Goal: Check status

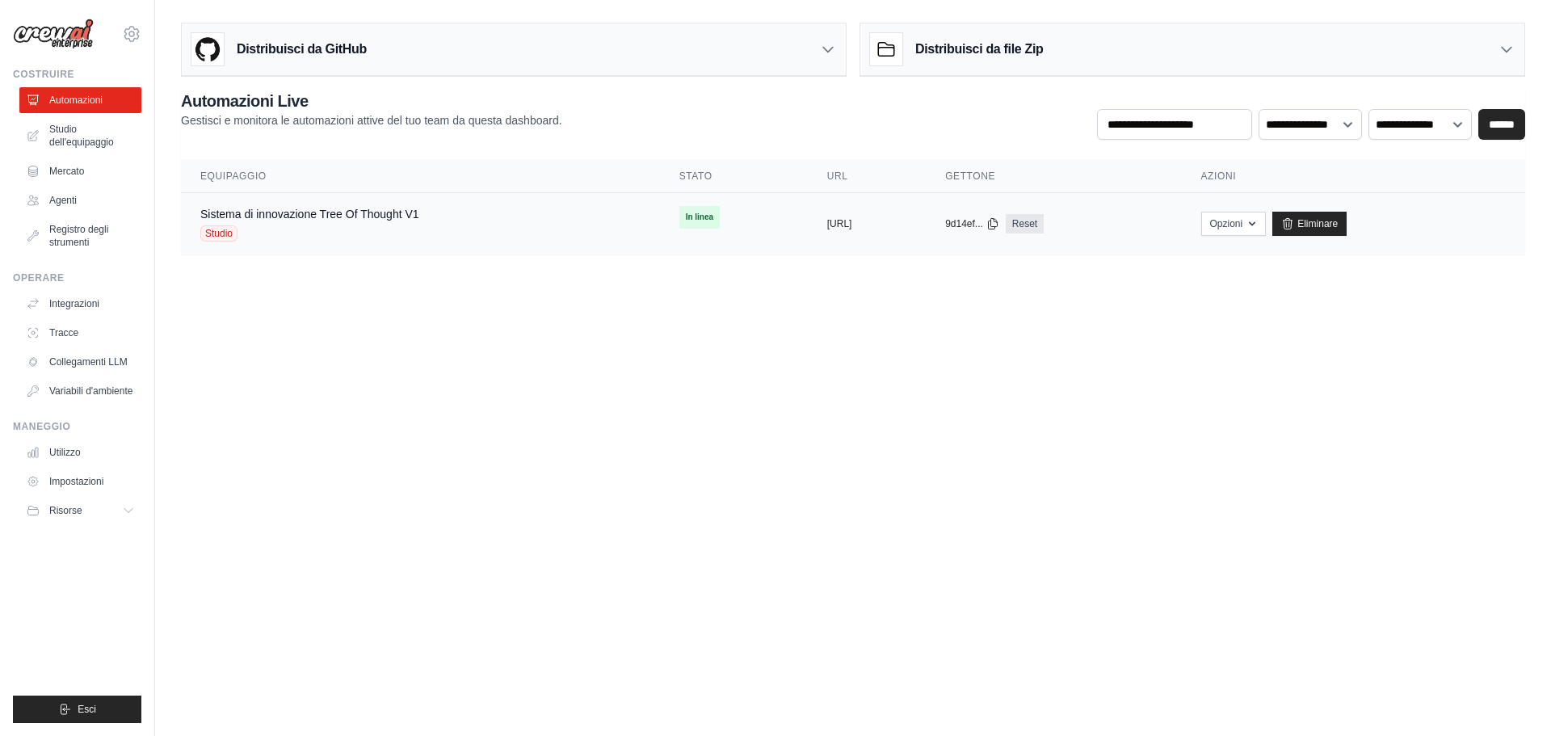
click at [1181, 238] on td "copiato 9d14ef... Reset" at bounding box center [1053, 224] width 255 height 62
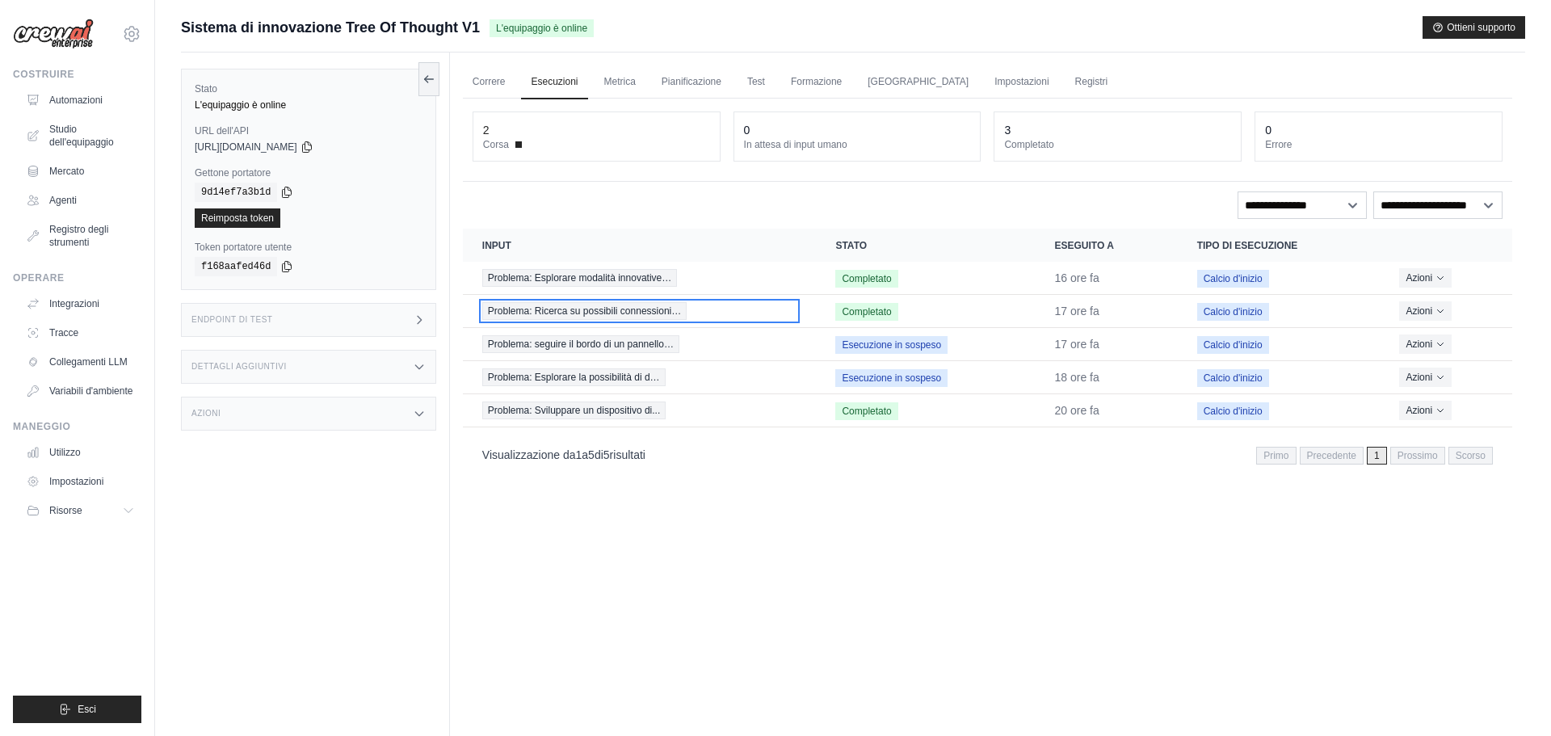
click at [724, 312] on div "Problema: Ricerca su possibili connessioni…" at bounding box center [639, 311] width 315 height 18
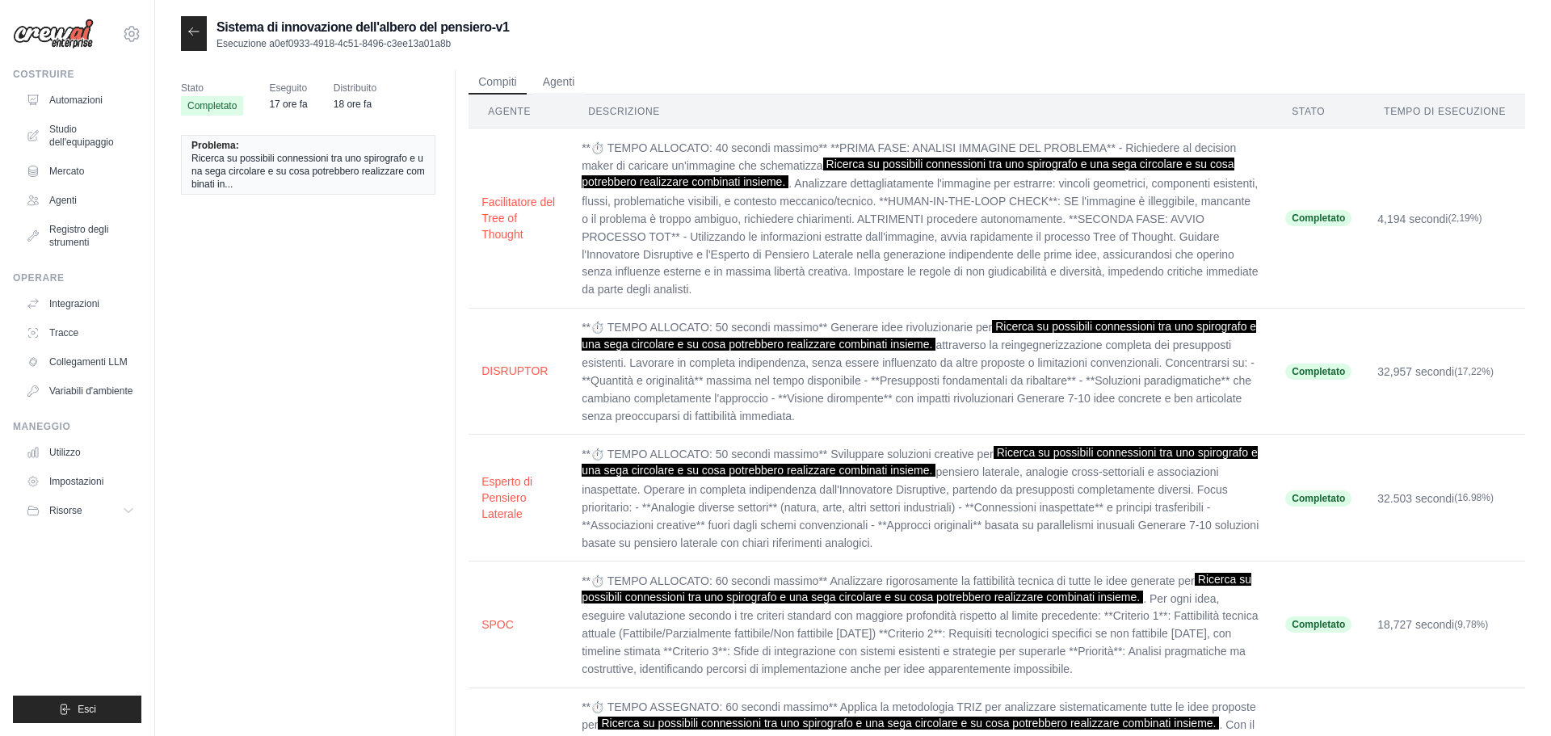
click at [370, 159] on font "Ricerca su possibili connessioni tra uno spirografo e una sega circolare e su c…" at bounding box center [307, 171] width 233 height 37
click at [197, 34] on icon at bounding box center [193, 31] width 13 height 13
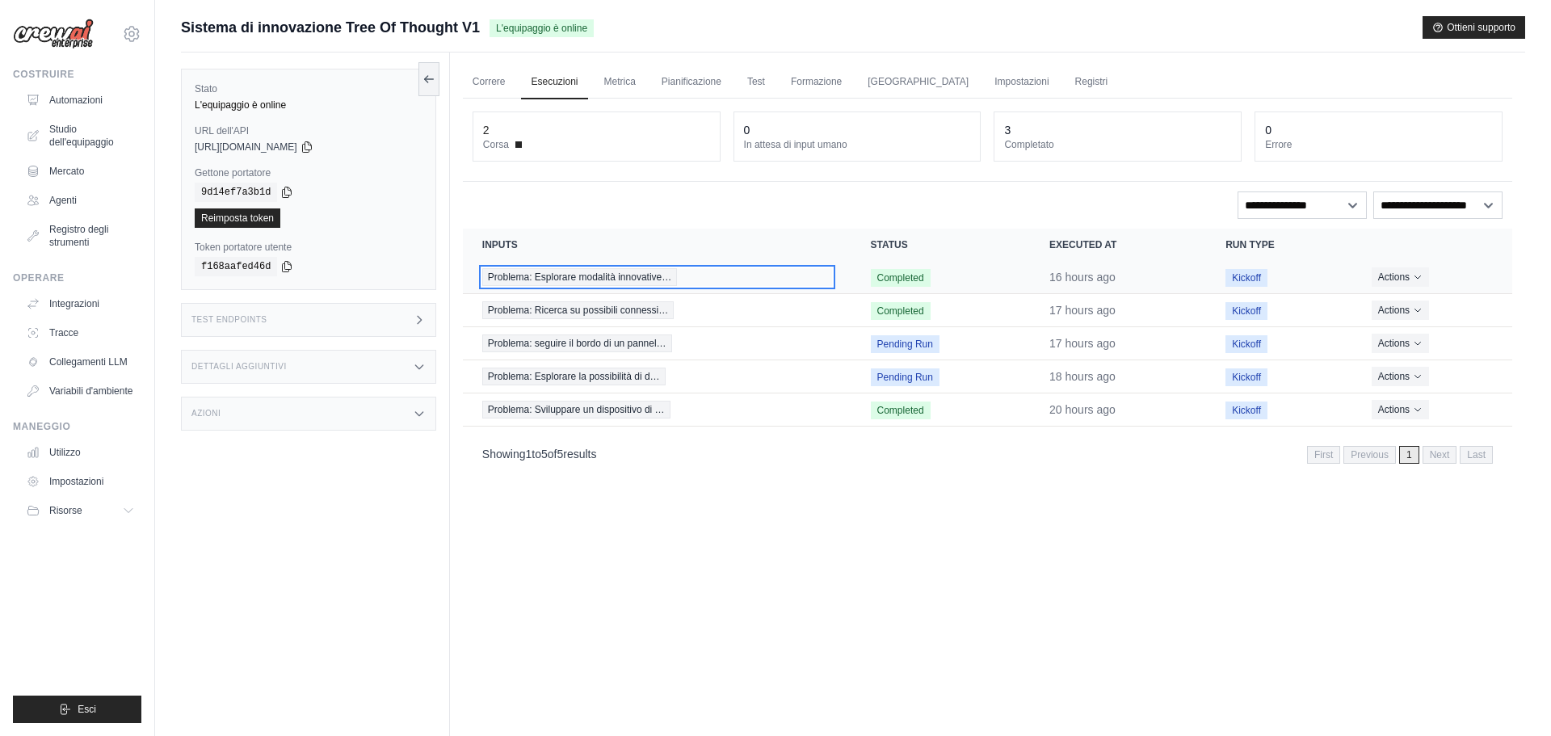
click at [620, 279] on span "Problema: Esplorare modalità innovative…" at bounding box center [579, 277] width 195 height 18
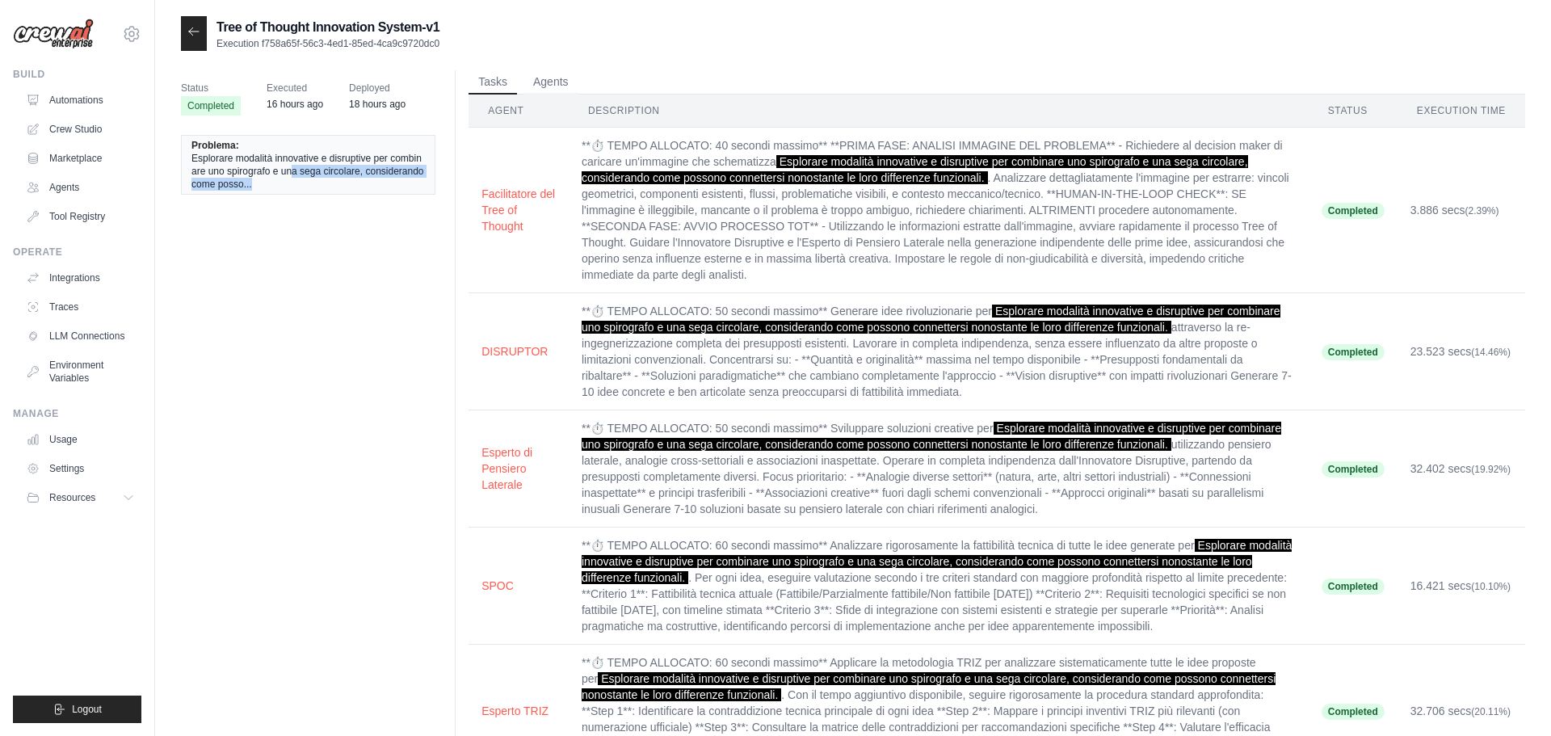
drag, startPoint x: 301, startPoint y: 168, endPoint x: 358, endPoint y: 194, distance: 62.2
click at [358, 194] on li "Problema: Esplorare modalità innovative e disruptive per combinare uno spirogra…" at bounding box center [308, 165] width 254 height 60
click at [183, 39] on div at bounding box center [194, 33] width 26 height 35
click at [188, 37] on icon at bounding box center [193, 31] width 13 height 13
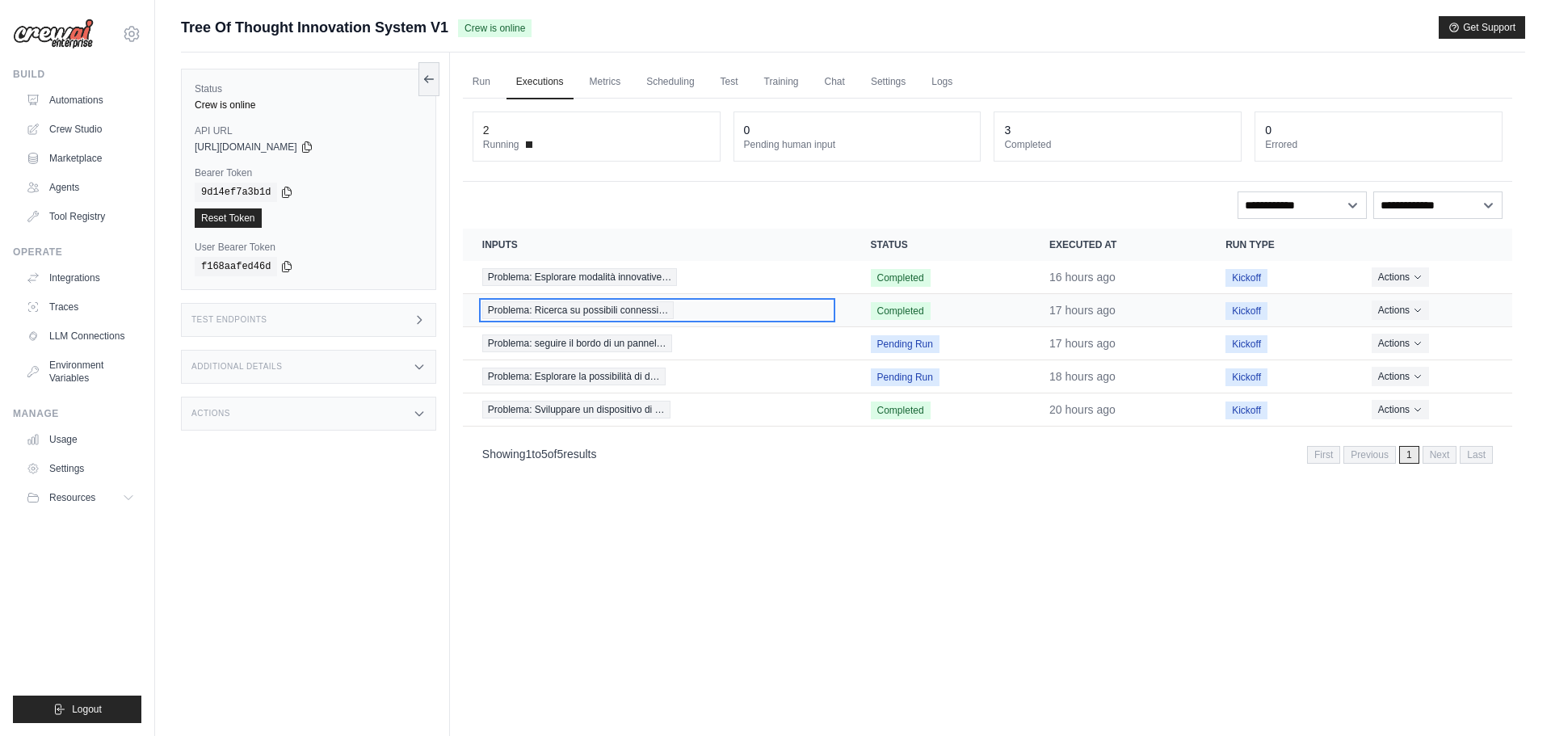
click at [605, 309] on span "Problema: Ricerca su possibili connessi…" at bounding box center [577, 310] width 191 height 18
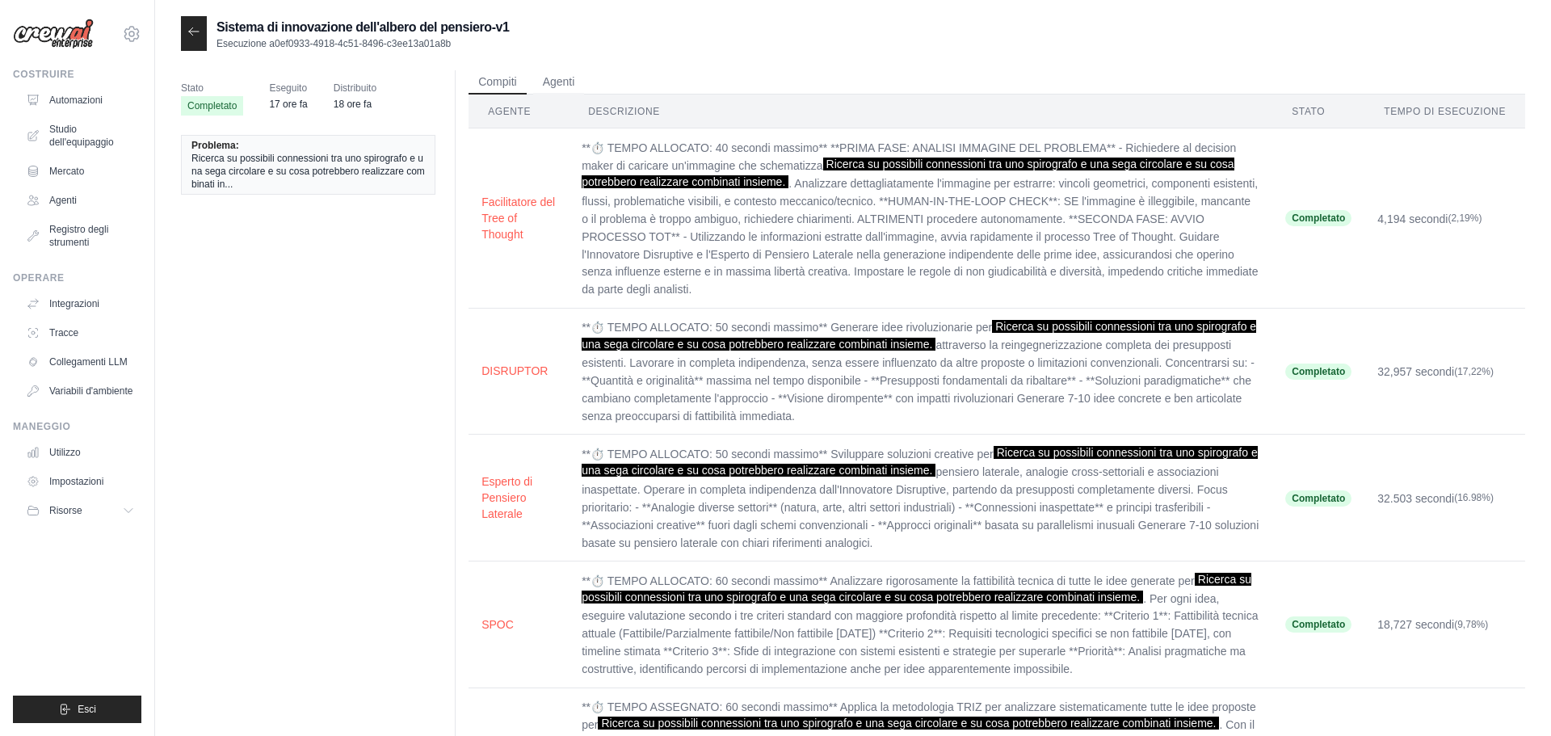
click at [198, 37] on icon at bounding box center [193, 31] width 13 height 13
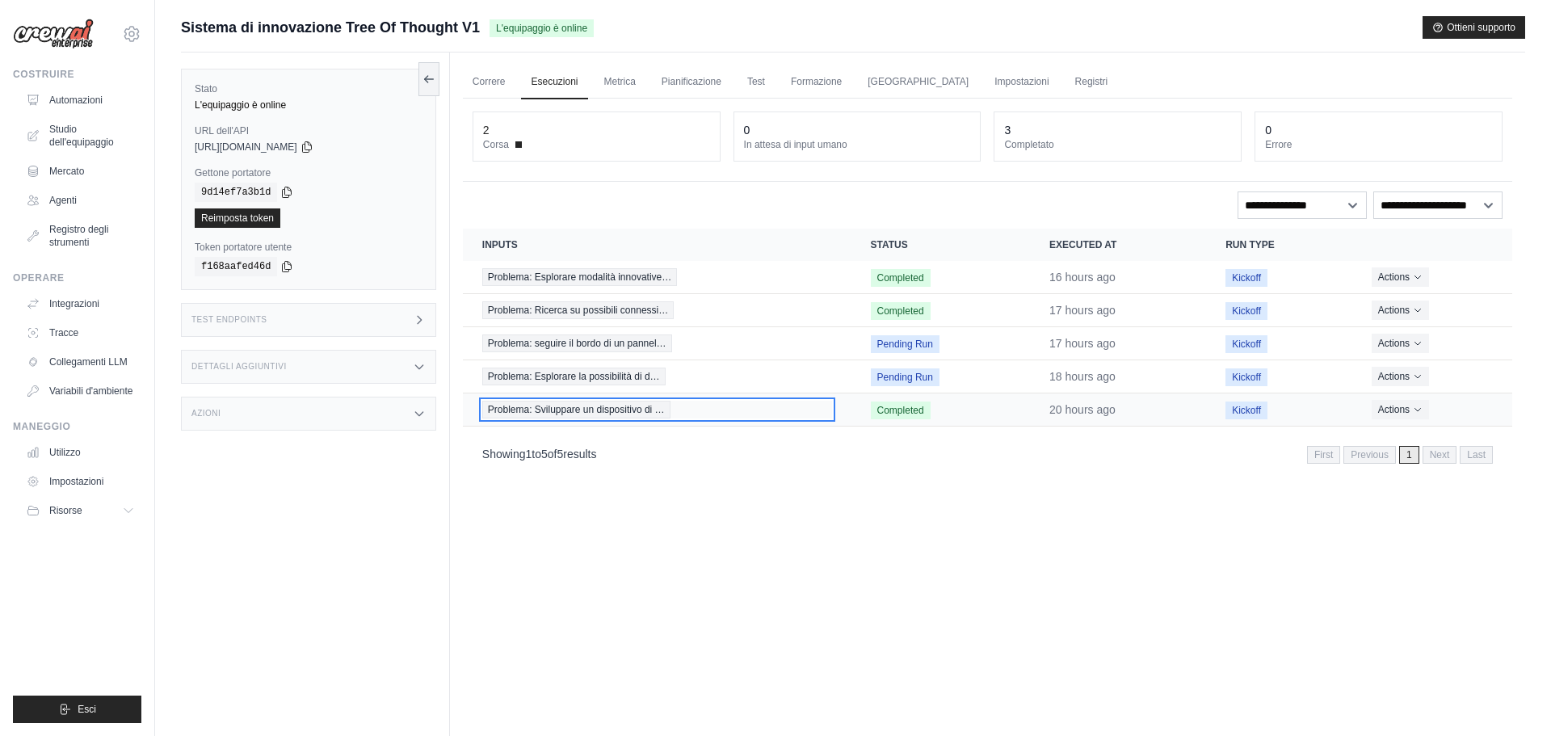
click at [530, 410] on span "Problema: Sviluppare un dispositivo di …" at bounding box center [576, 410] width 188 height 18
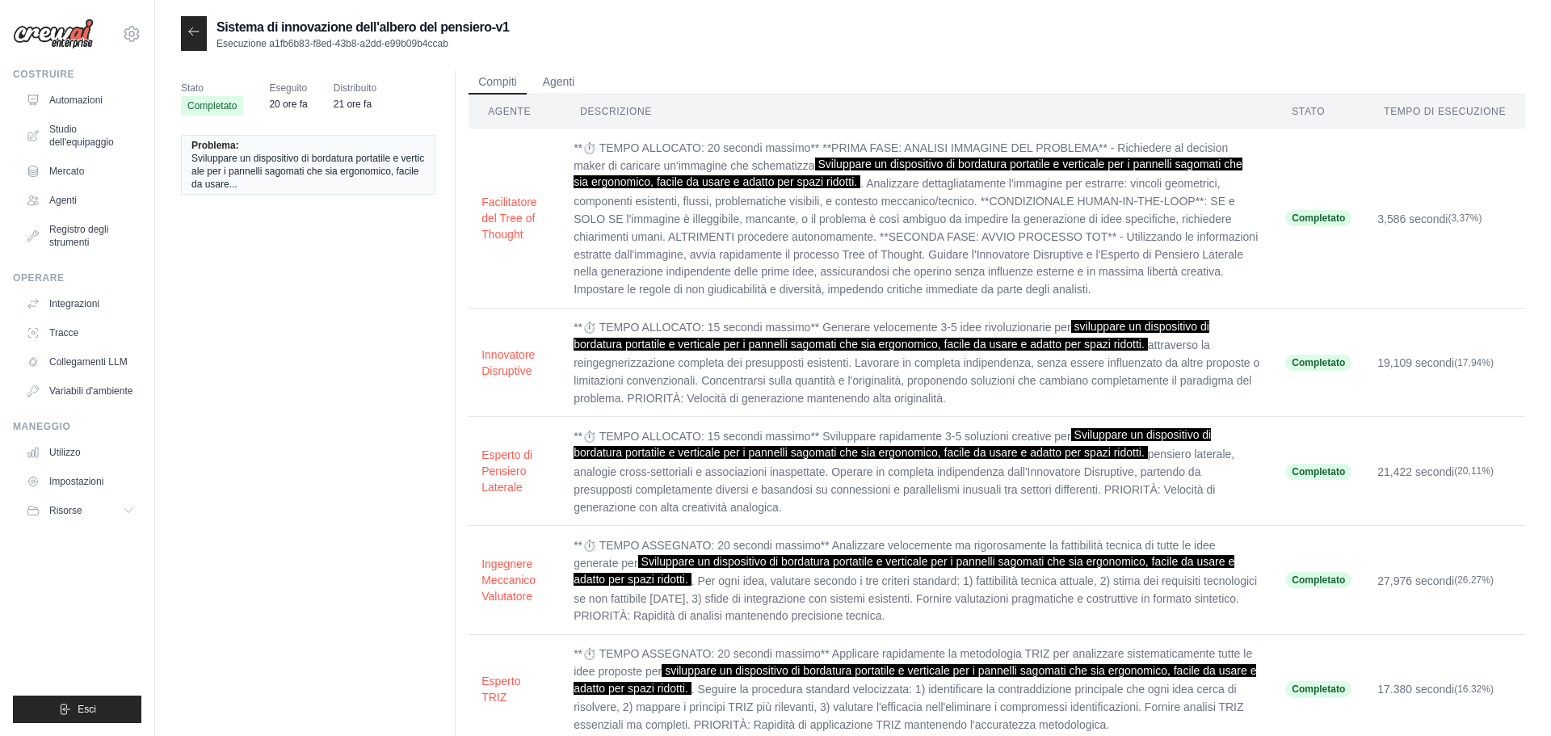
click at [190, 38] on icon at bounding box center [193, 31] width 13 height 13
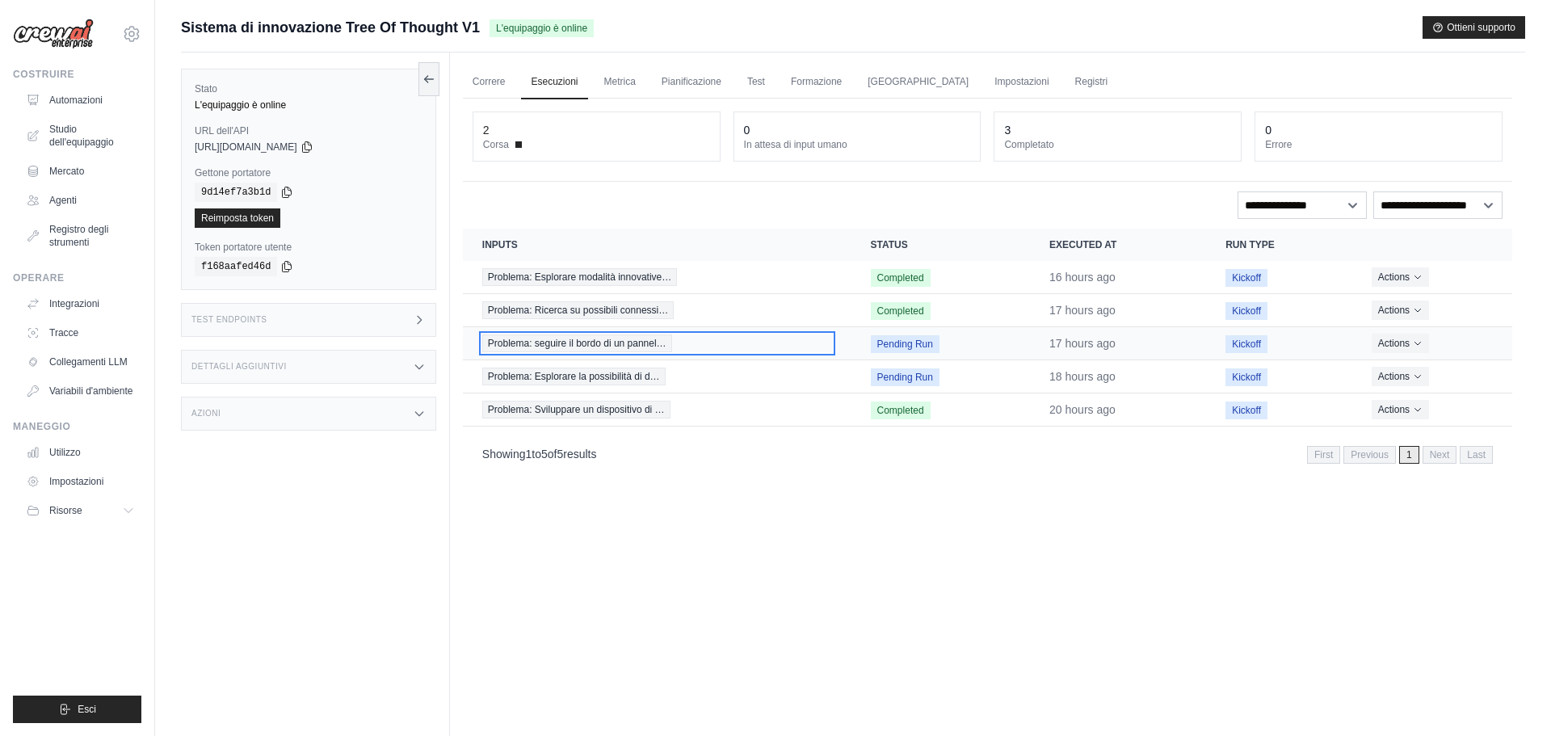
click at [561, 344] on span "Problema: seguire il bordo di un pannel…" at bounding box center [577, 343] width 190 height 18
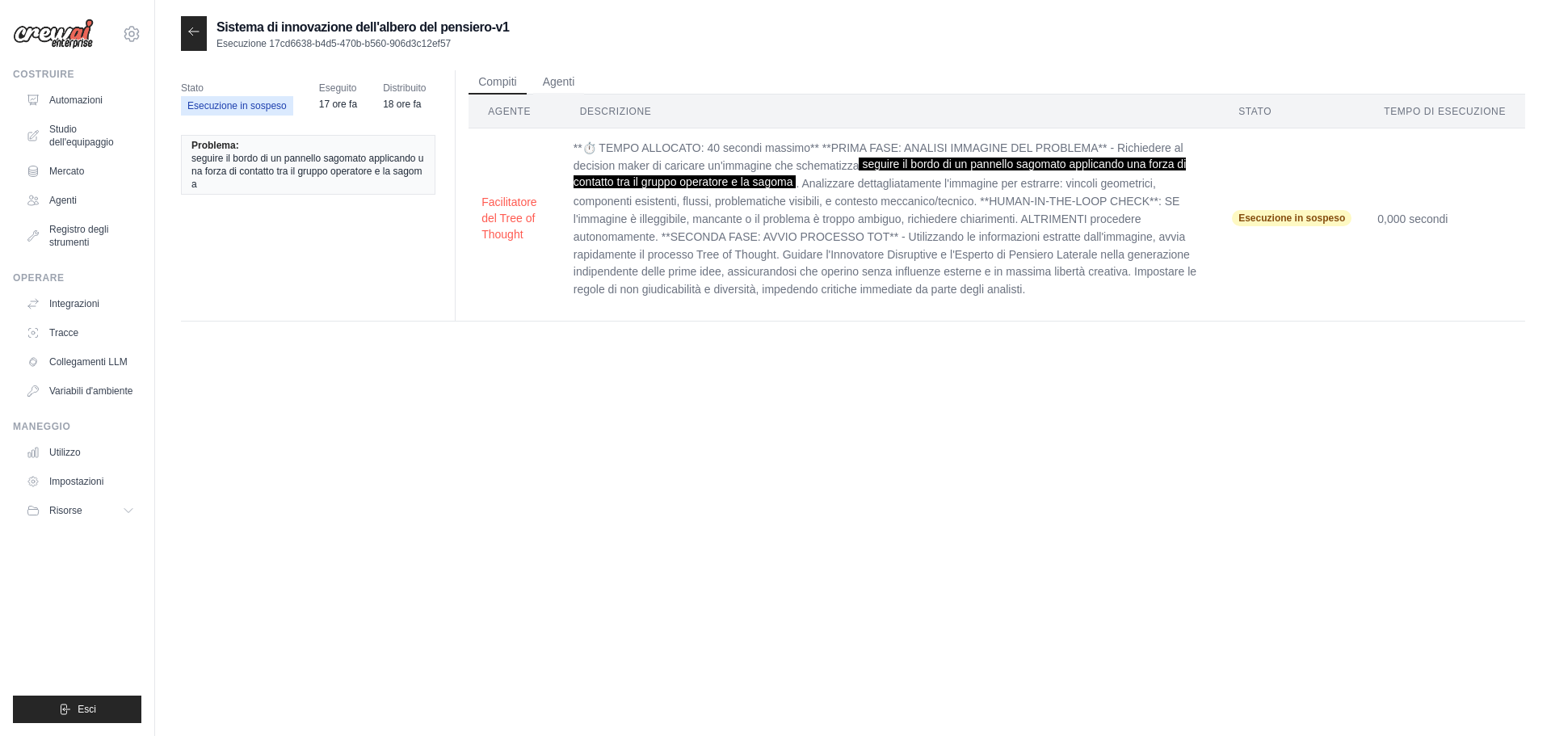
click at [1321, 217] on font "Esecuzione in sospeso" at bounding box center [1292, 217] width 107 height 11
click at [326, 167] on font "seguire il bordo di un pannello sagomato applicando una forza di contatto tra i…" at bounding box center [307, 171] width 233 height 37
click at [351, 194] on li "Problema: seguire il bordo di un pannello sagomato applicando una forza di cont…" at bounding box center [308, 165] width 254 height 60
click at [557, 76] on font "Agenti" at bounding box center [559, 80] width 32 height 13
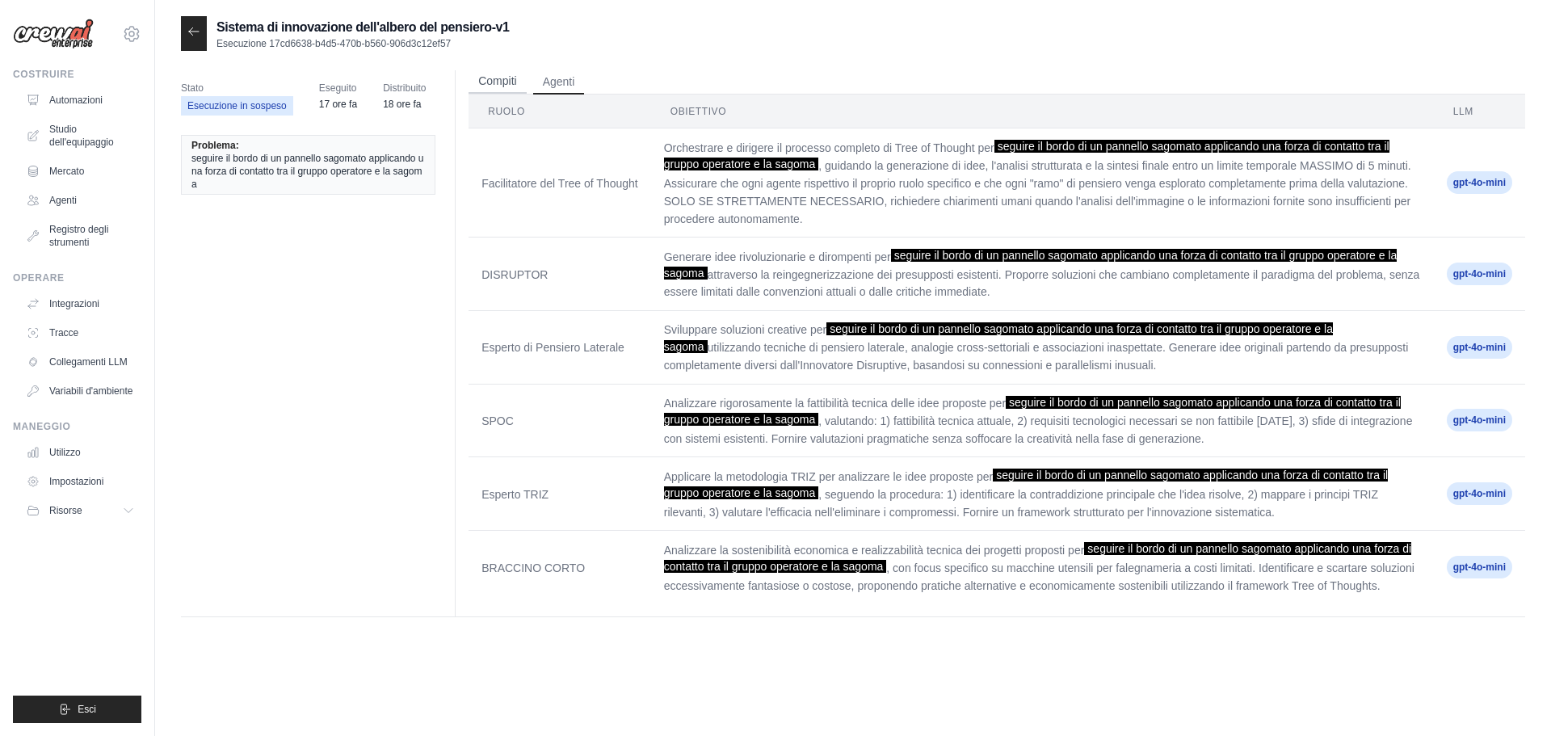
click at [516, 78] on font "Compiti" at bounding box center [497, 80] width 38 height 13
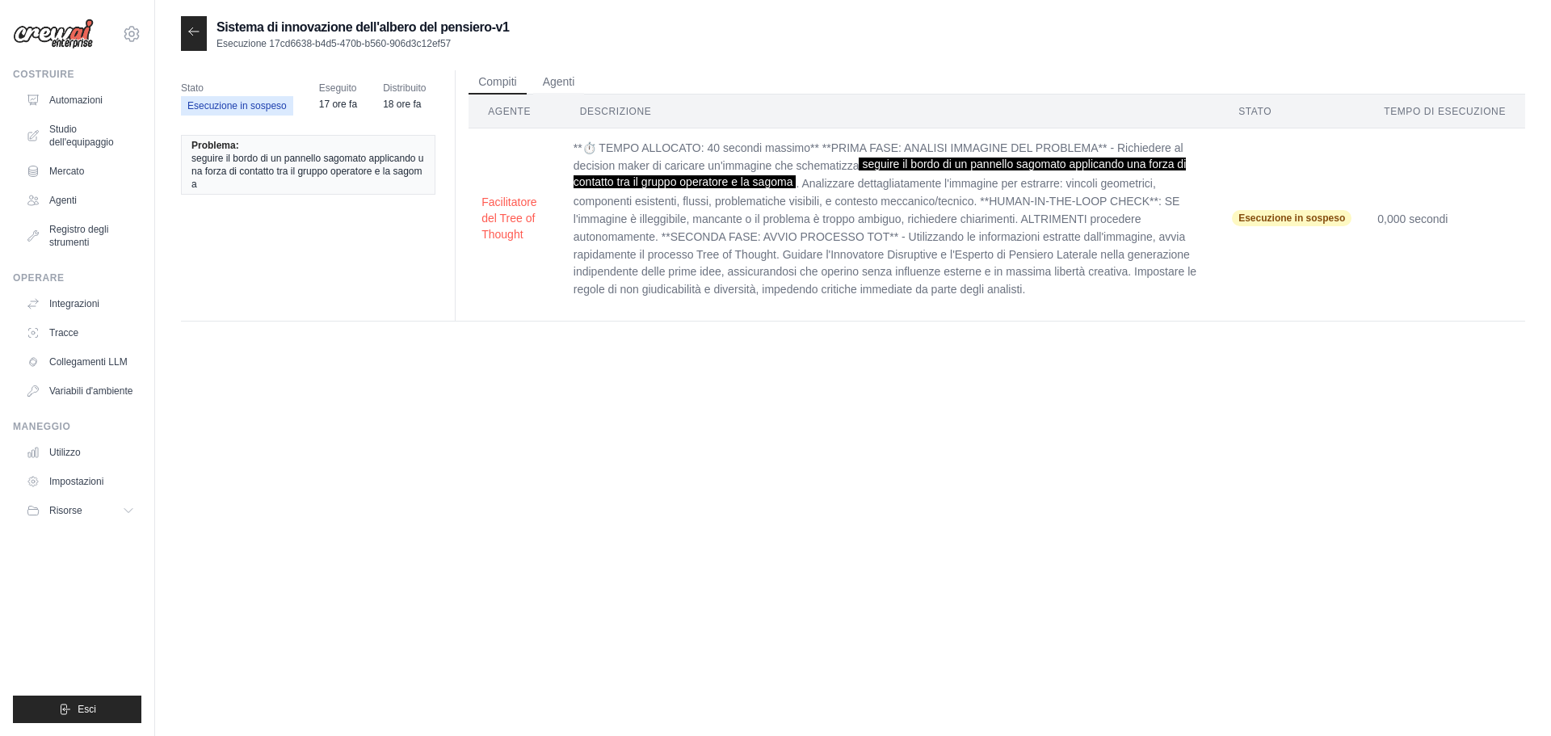
click at [950, 251] on font ". Analizzare dettagliatamente l'immagine per estrarre: vincoli geometrici, comp…" at bounding box center [885, 237] width 623 height 120
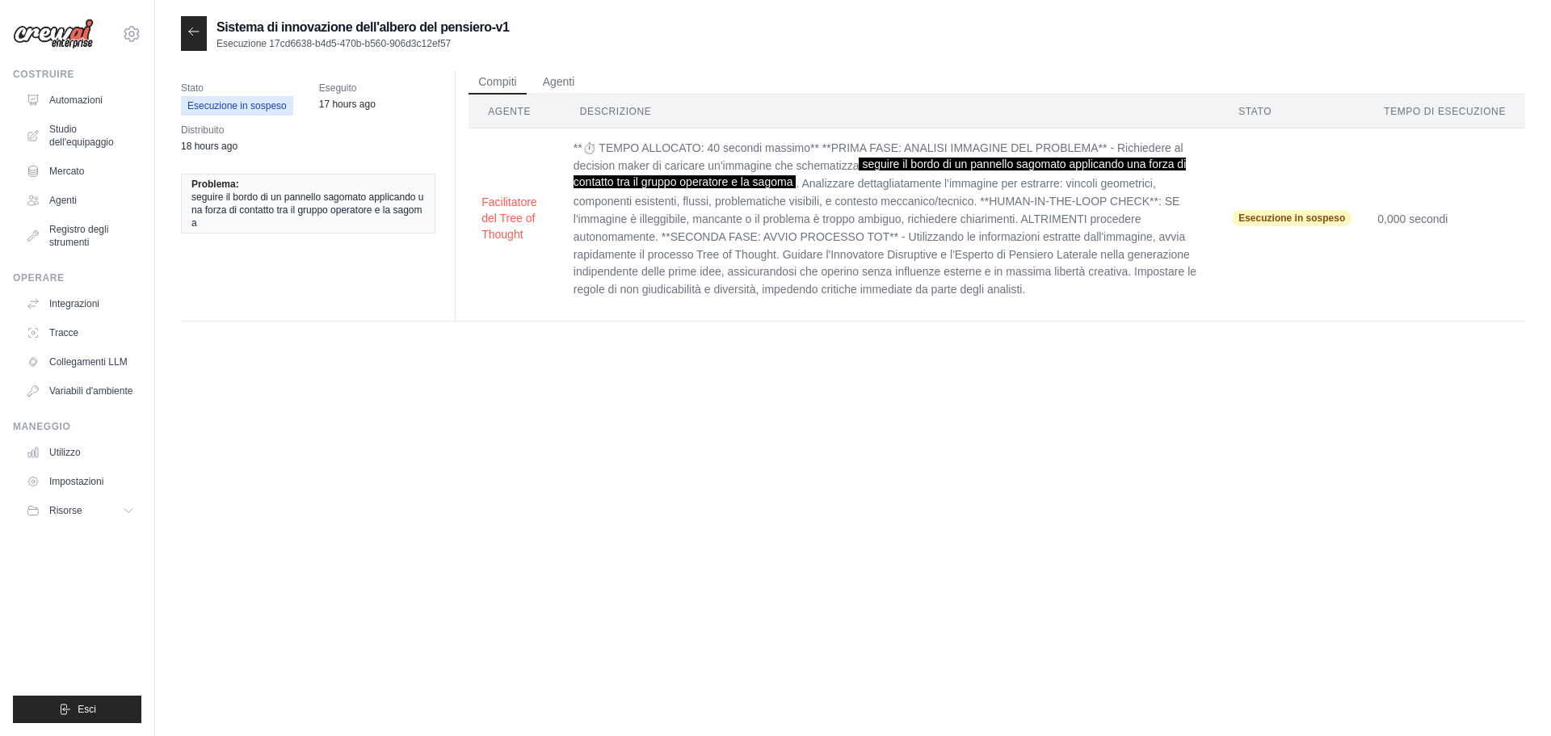
click at [1243, 225] on font "Esecuzione in sospeso" at bounding box center [1292, 218] width 107 height 16
click at [1247, 218] on font "Esecuzione in sospeso" at bounding box center [1292, 217] width 107 height 11
click at [1438, 217] on font "0,000 secondi" at bounding box center [1412, 218] width 70 height 13
drag, startPoint x: 1159, startPoint y: 256, endPoint x: 1147, endPoint y: 263, distance: 13.7
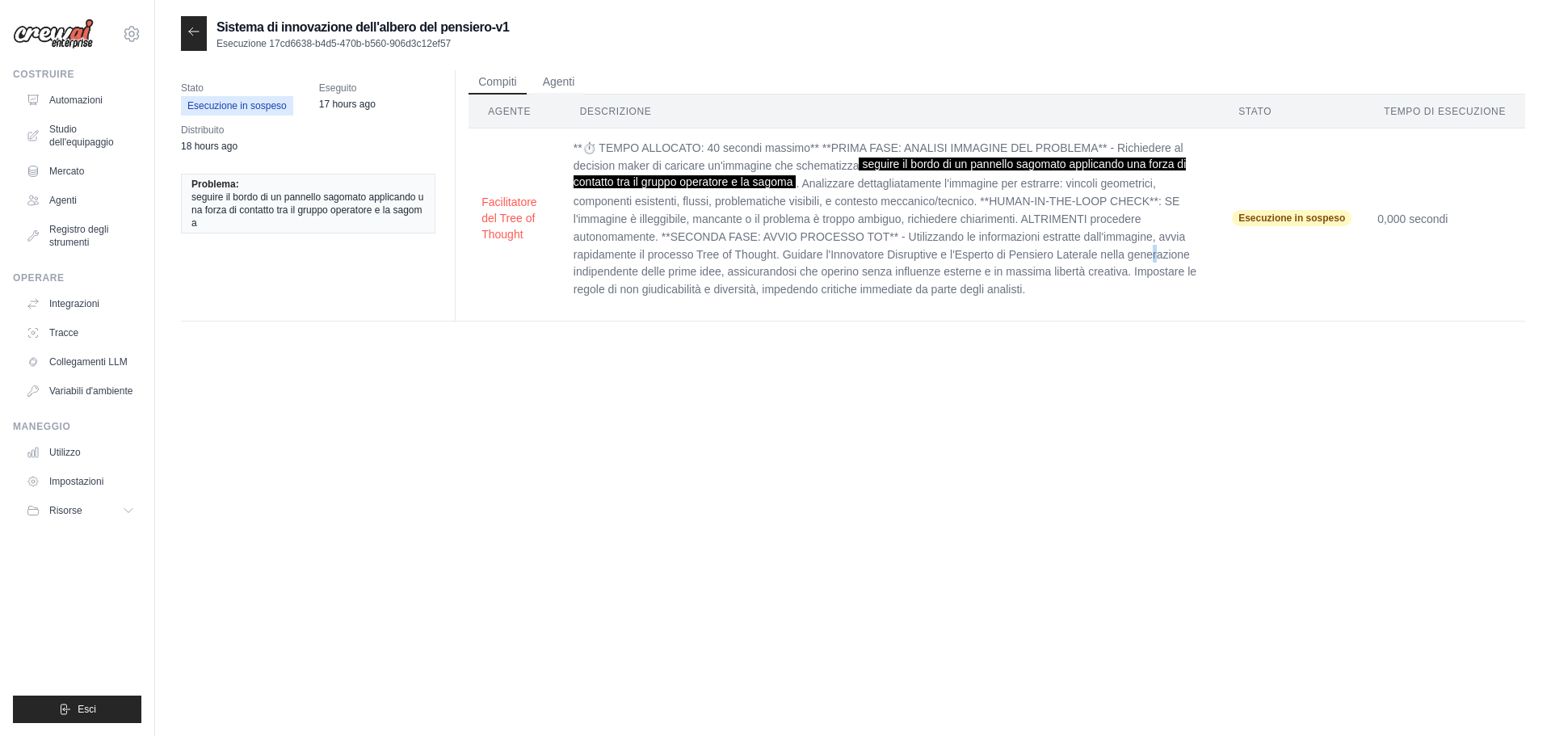
click at [1157, 257] on font ". Analizzare dettagliatamente l'immagine per estrarre: vincoli geometrici, comp…" at bounding box center [885, 237] width 623 height 120
click at [518, 217] on font "Facilitatore del Tree of Thought" at bounding box center [509, 217] width 55 height 45
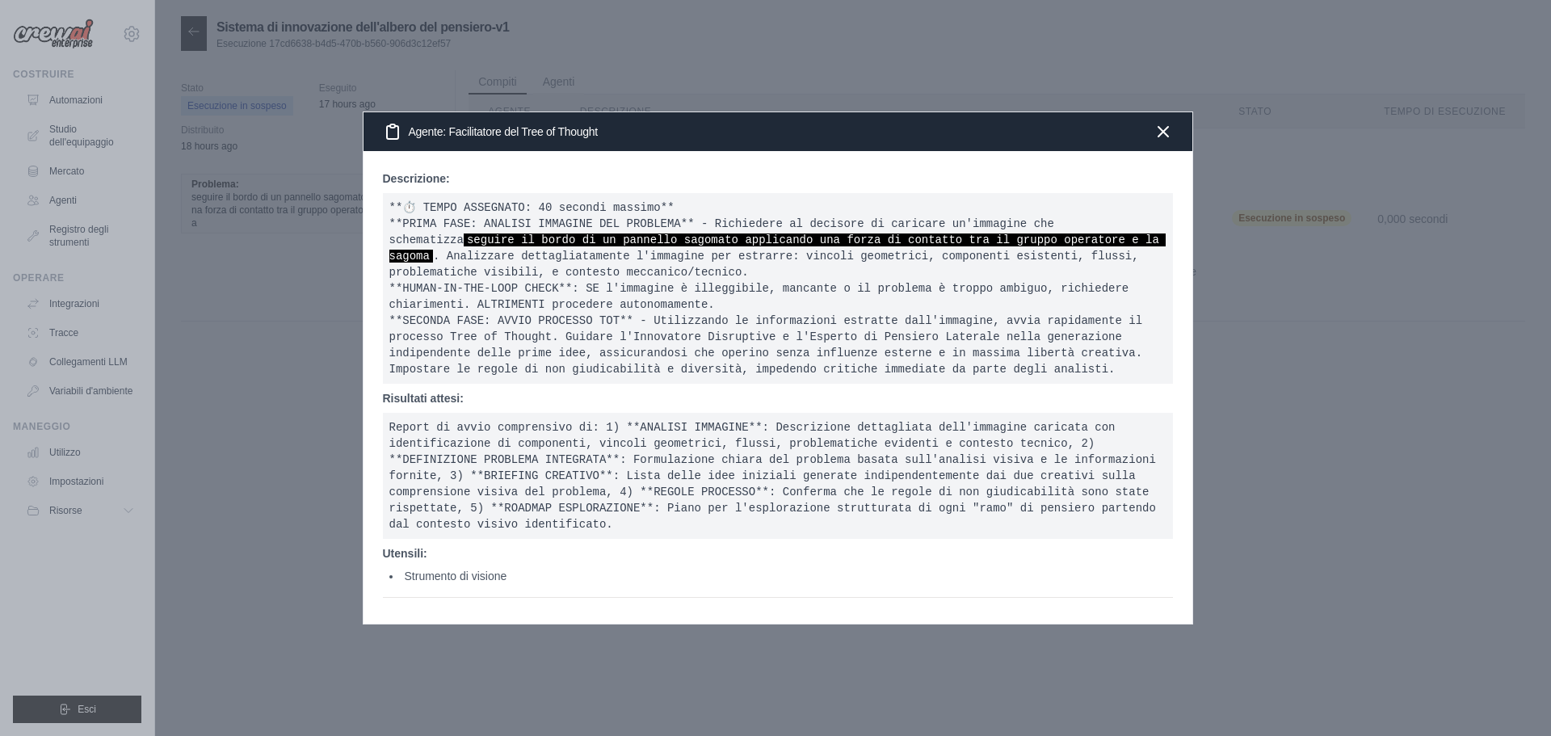
click at [1176, 112] on div "Agente: Facilitatore del Tree of Thought" at bounding box center [778, 131] width 829 height 39
click at [445, 598] on div "Descrizione: **⏱️ TEMPO ASSEGNATO: 40 secondi massimo** **PRIMA FASE: ANALISI I…" at bounding box center [778, 383] width 790 height 427
click at [450, 583] on font "Strumento di visione" at bounding box center [456, 576] width 103 height 13
click at [1155, 121] on icon "button" at bounding box center [1163, 130] width 19 height 19
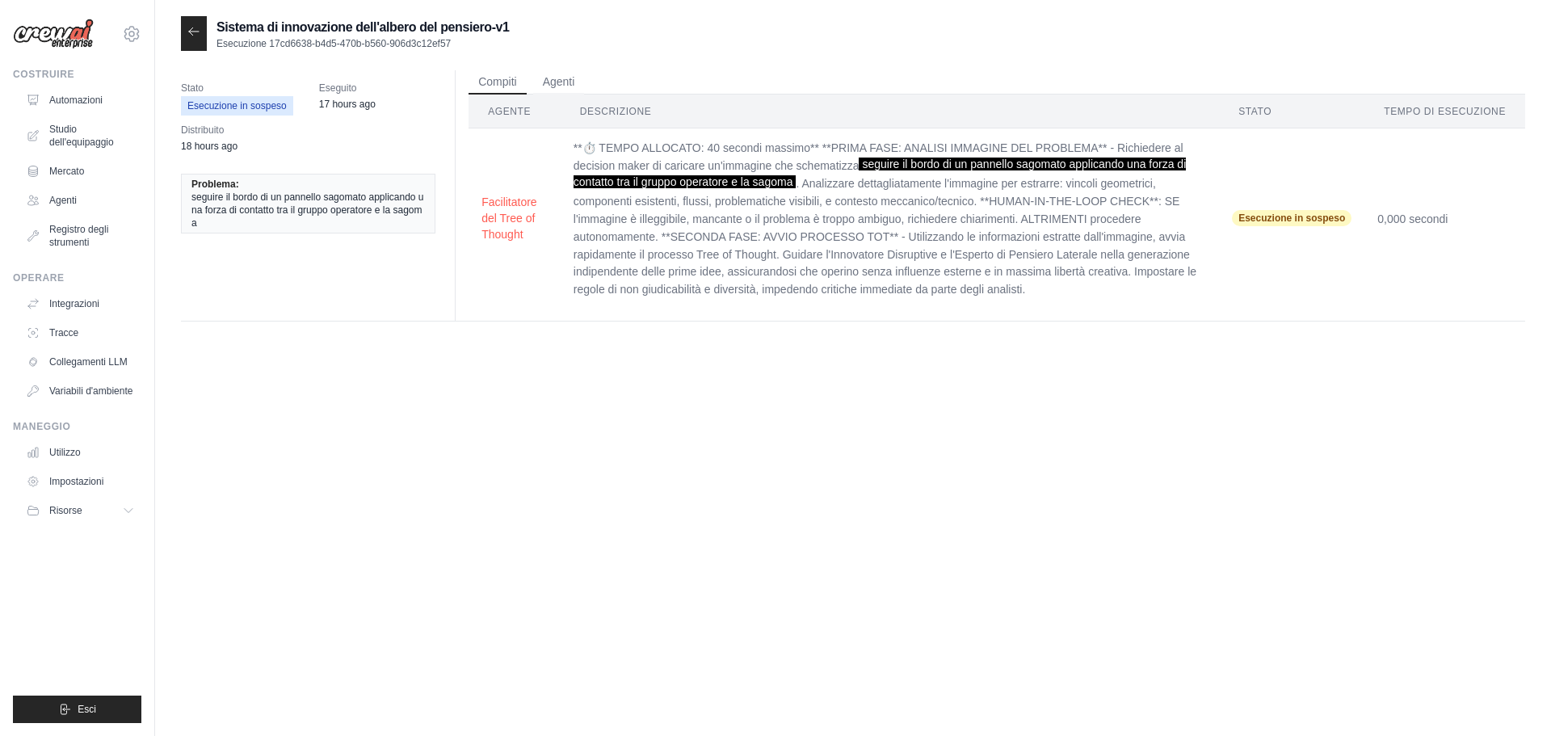
click at [329, 103] on time "17 hours ago" at bounding box center [347, 104] width 57 height 11
click at [194, 144] on time "18 hours ago" at bounding box center [209, 146] width 57 height 11
drag, startPoint x: 260, startPoint y: 211, endPoint x: 217, endPoint y: 177, distance: 54.6
click at [260, 210] on font "seguire il bordo di un pannello sagomato applicando una forza di contatto tra i…" at bounding box center [307, 209] width 233 height 37
click at [185, 44] on div at bounding box center [194, 33] width 26 height 35
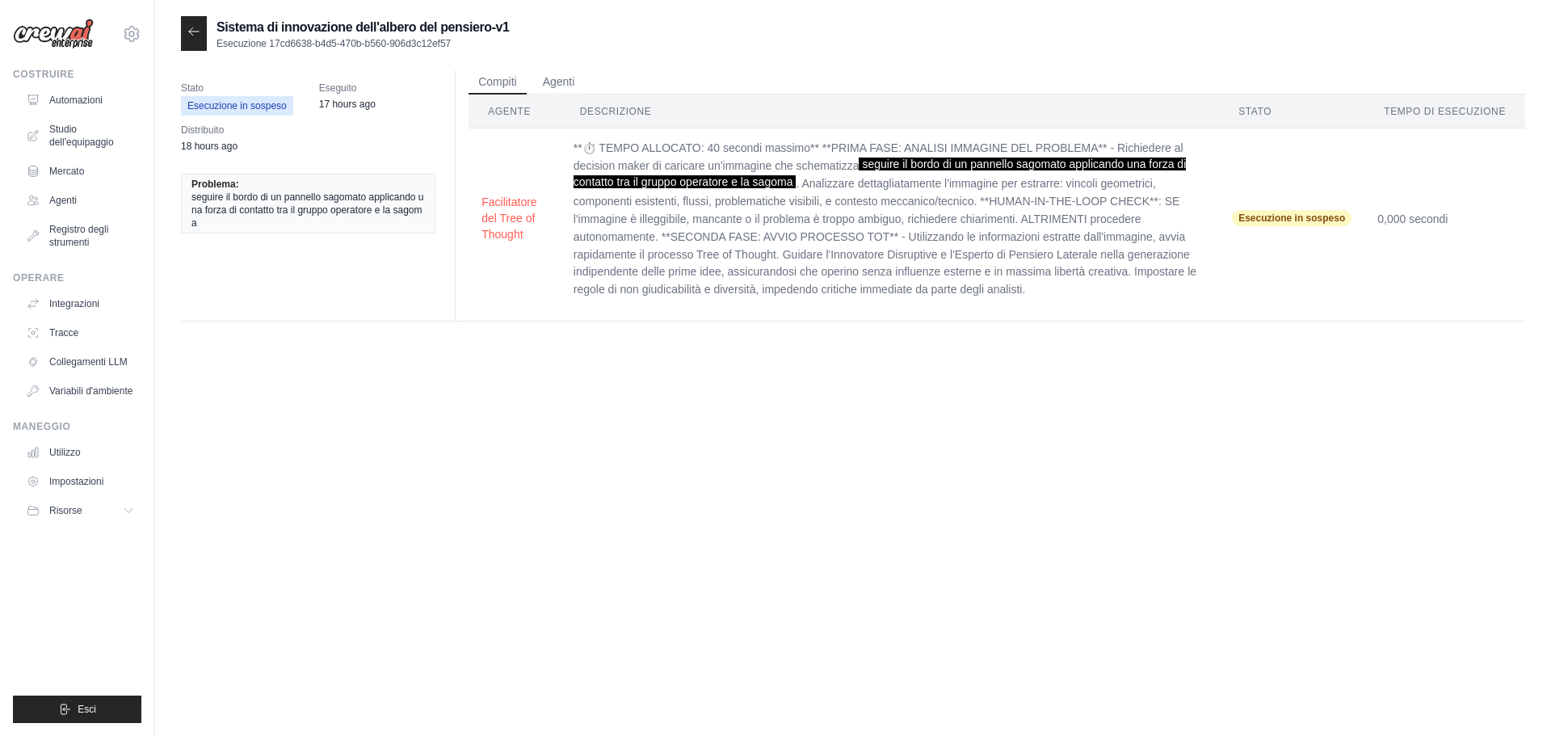
click at [191, 36] on icon at bounding box center [193, 31] width 13 height 13
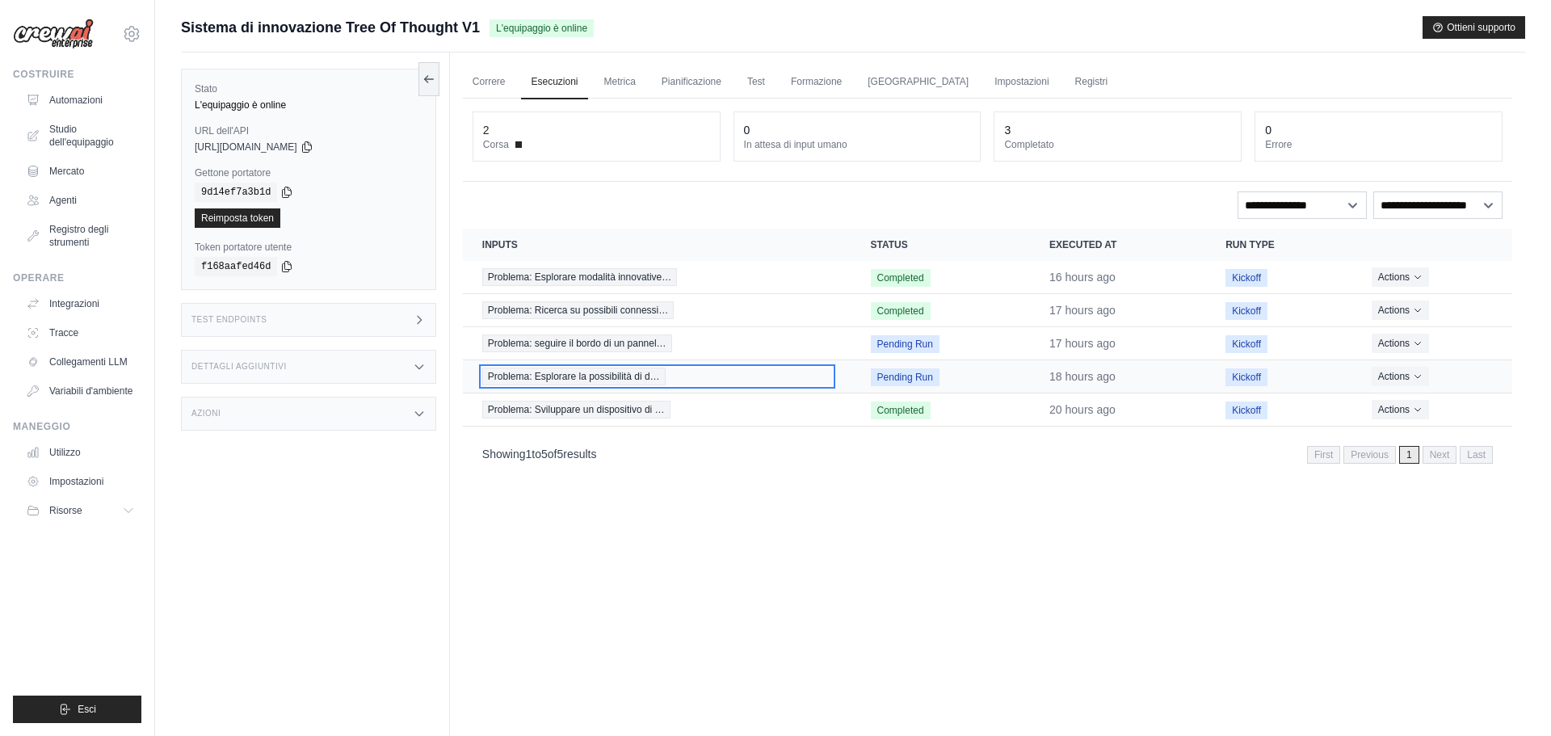
click at [641, 380] on span "Problema: Esplorare la possibilità di d…" at bounding box center [573, 377] width 183 height 18
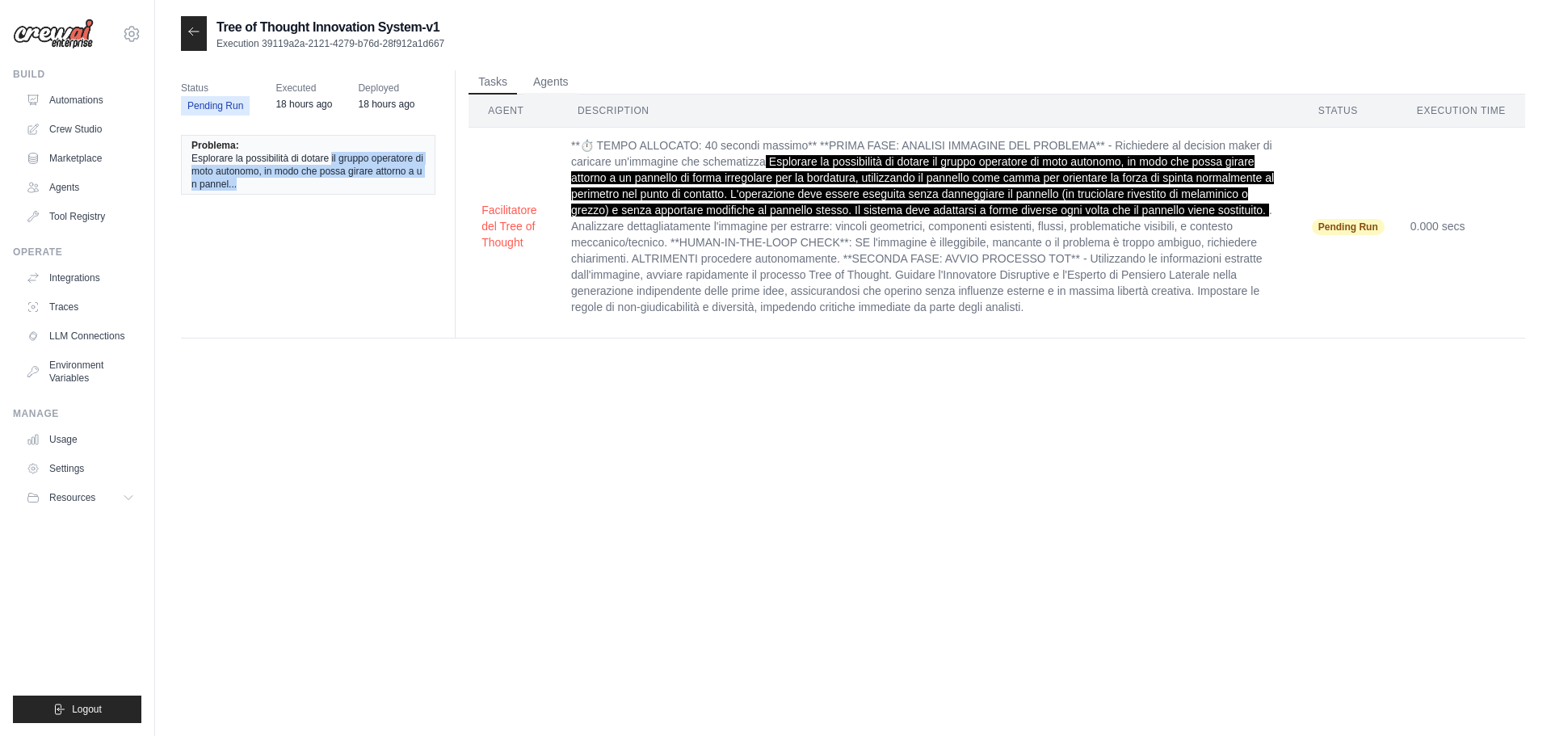
drag, startPoint x: 334, startPoint y: 157, endPoint x: 386, endPoint y: 210, distance: 74.3
click at [386, 210] on div "Status Pending Run Executed 18 hours ago Deployed 18 hours ago Problema: Esplor…" at bounding box center [314, 142] width 267 height 144
click at [526, 111] on th "Agent" at bounding box center [514, 111] width 90 height 33
click at [503, 243] on button "Facilitatore del Tree of Thought" at bounding box center [514, 225] width 64 height 48
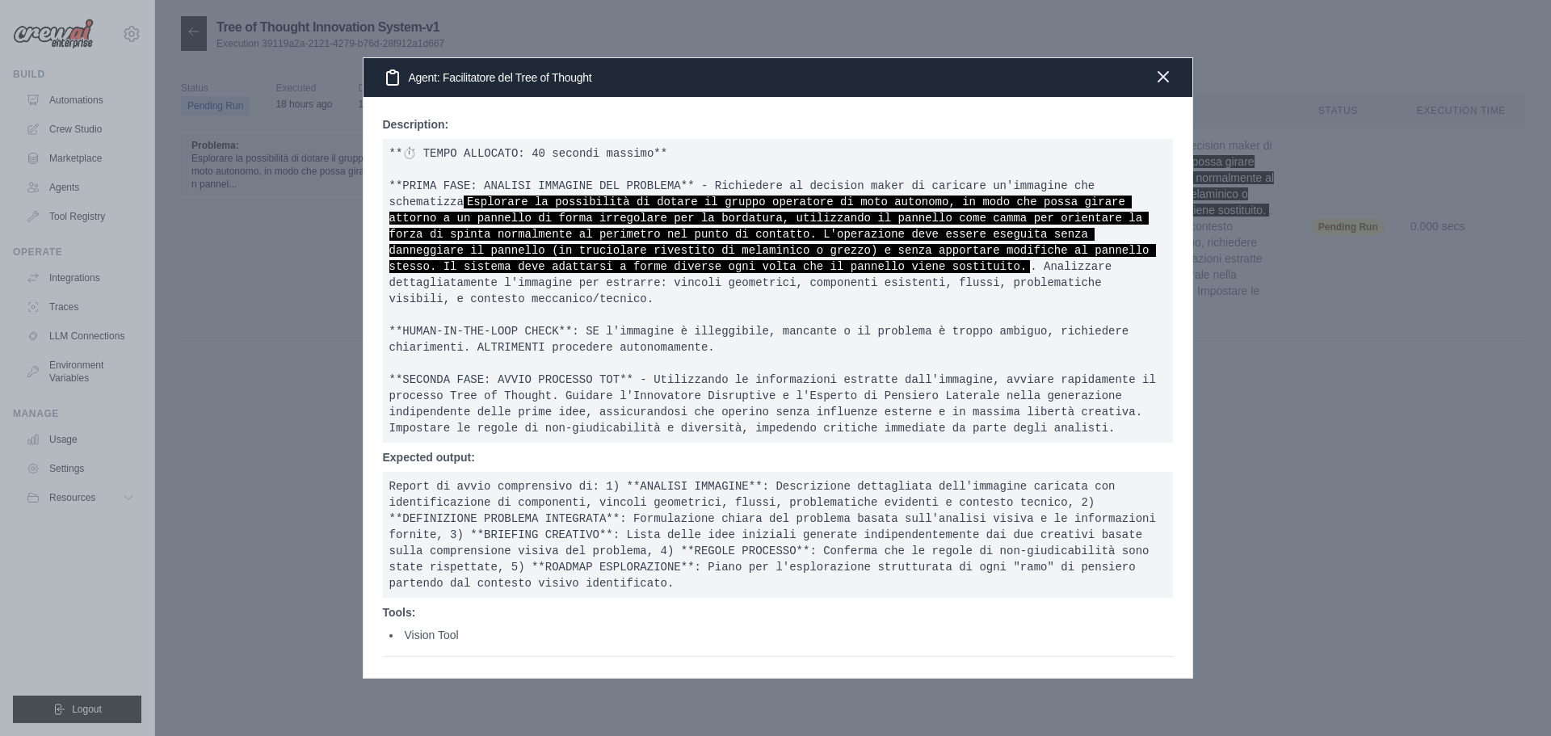
click at [1161, 86] on icon "button" at bounding box center [1163, 76] width 19 height 19
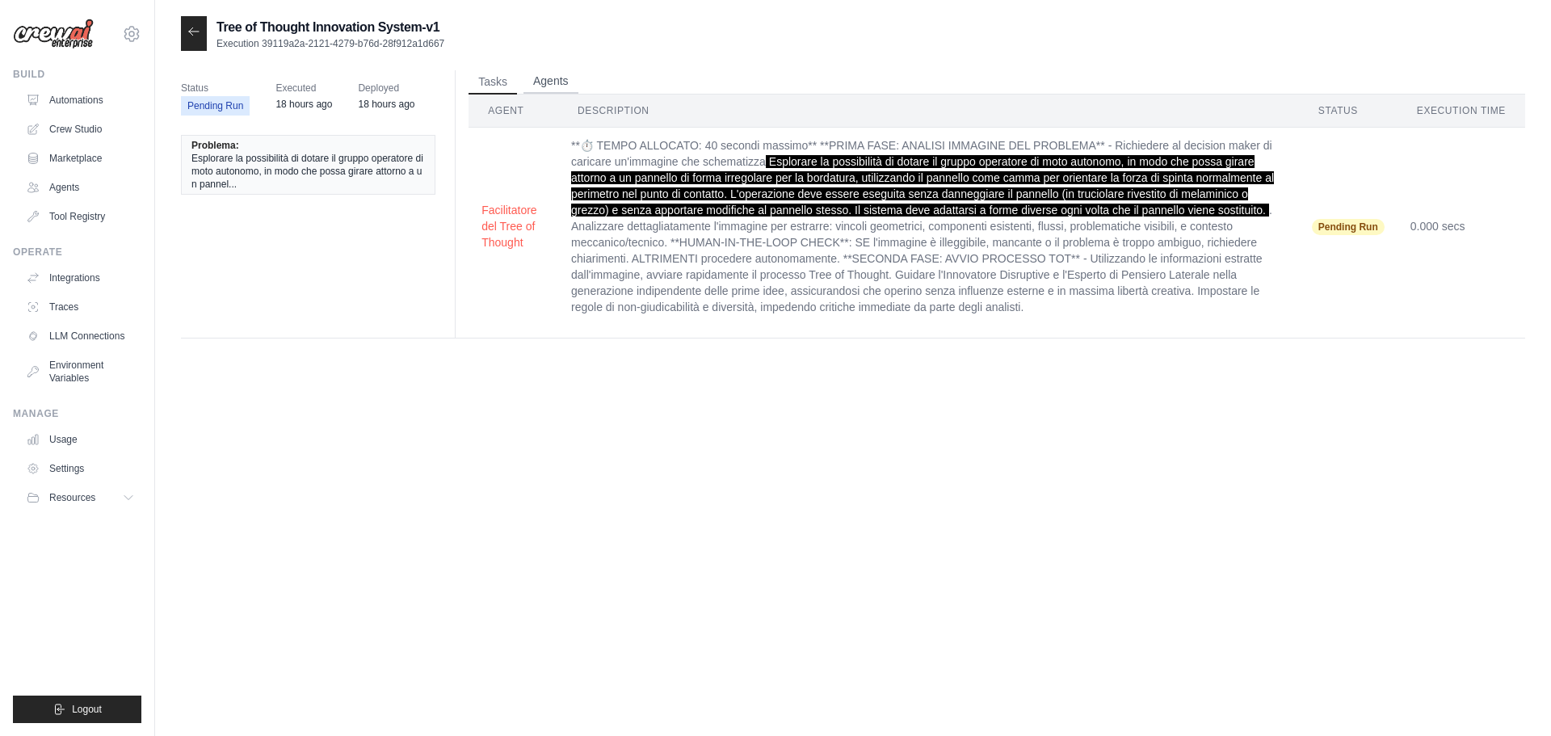
click at [563, 85] on button "Agents" at bounding box center [551, 81] width 55 height 24
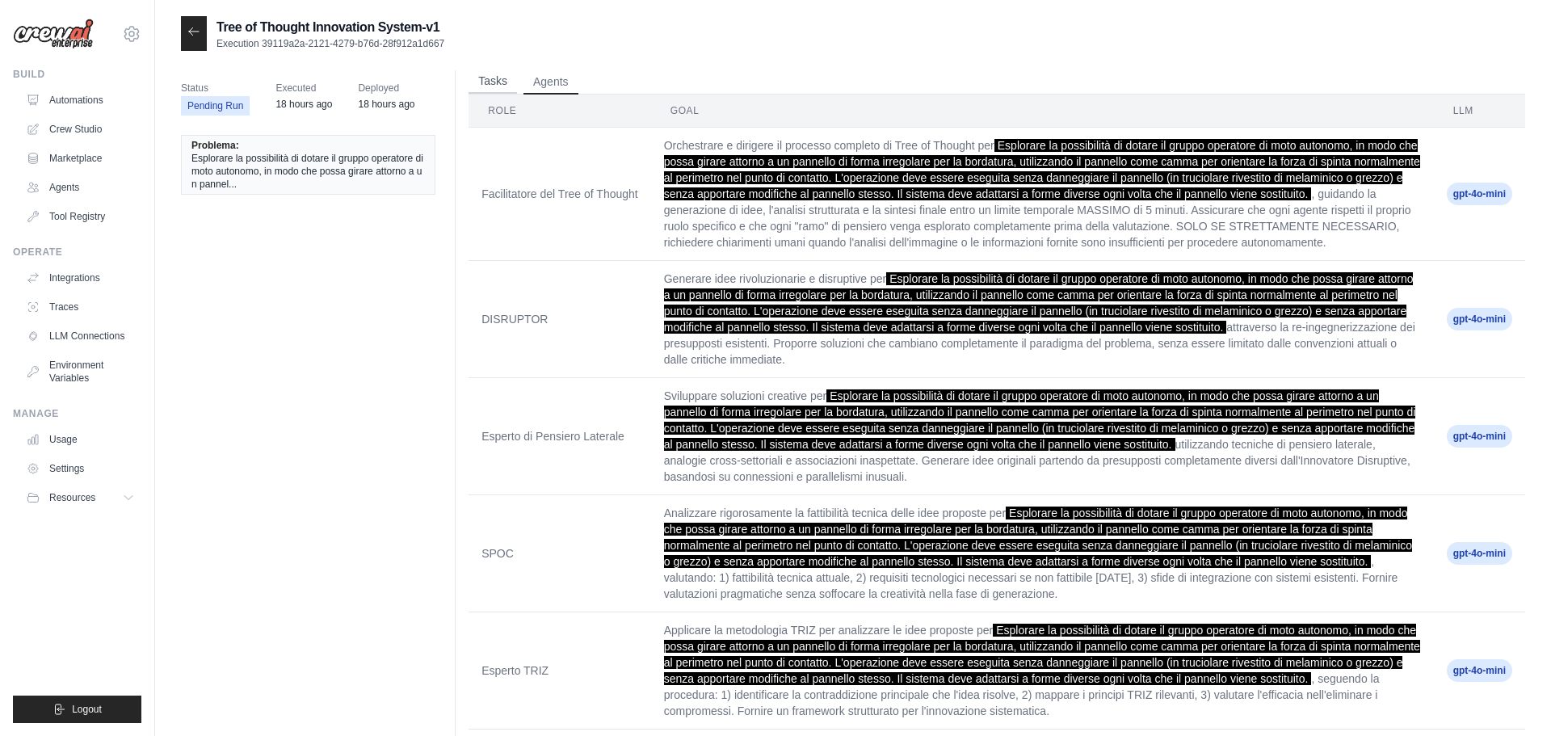
click at [495, 81] on button "Tasks" at bounding box center [493, 81] width 48 height 24
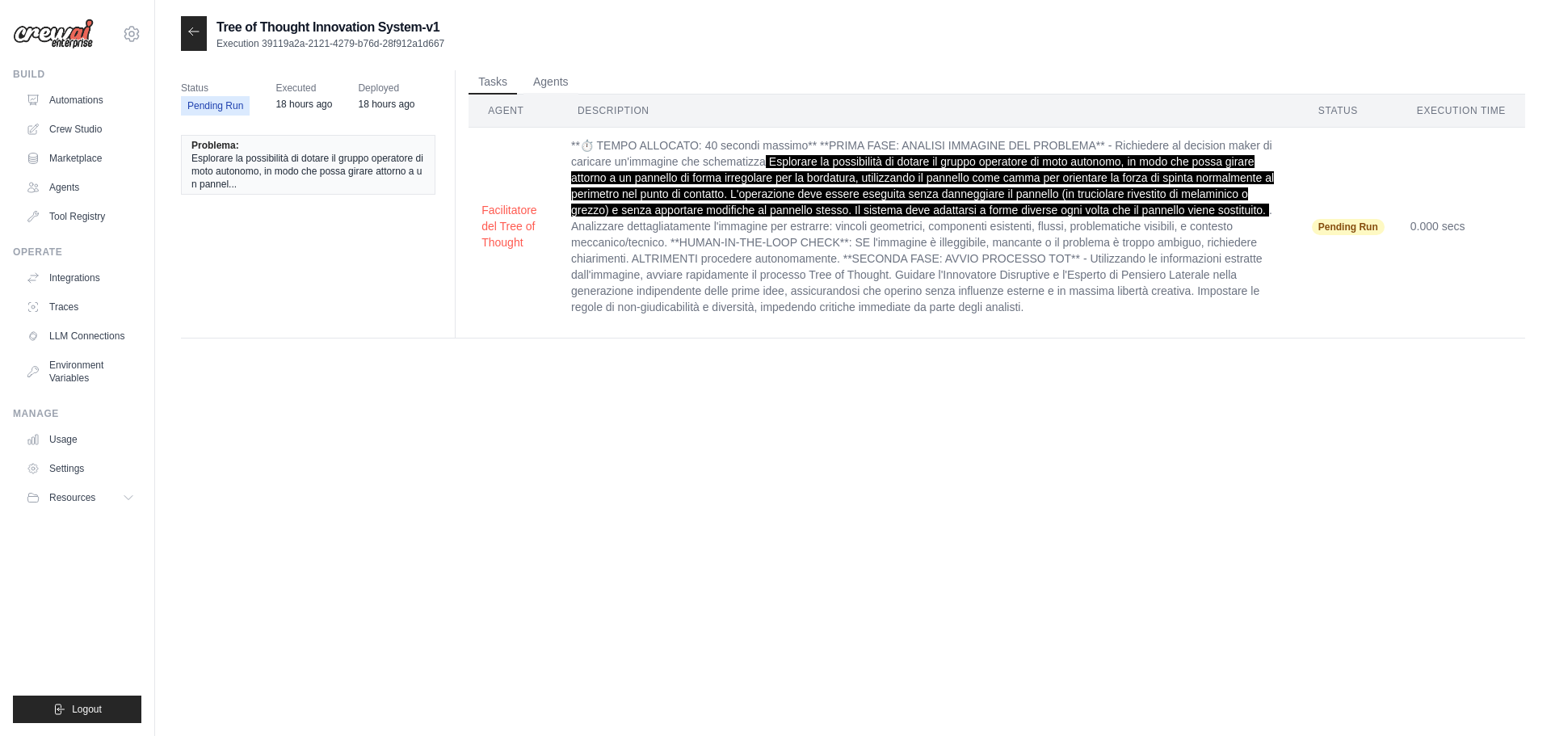
click at [1363, 224] on span "Pending Run" at bounding box center [1348, 227] width 73 height 16
click at [212, 103] on span "Pending Run" at bounding box center [215, 105] width 69 height 19
click at [202, 40] on div at bounding box center [194, 33] width 26 height 35
click at [198, 38] on icon at bounding box center [193, 31] width 13 height 13
click at [190, 32] on icon at bounding box center [193, 31] width 13 height 13
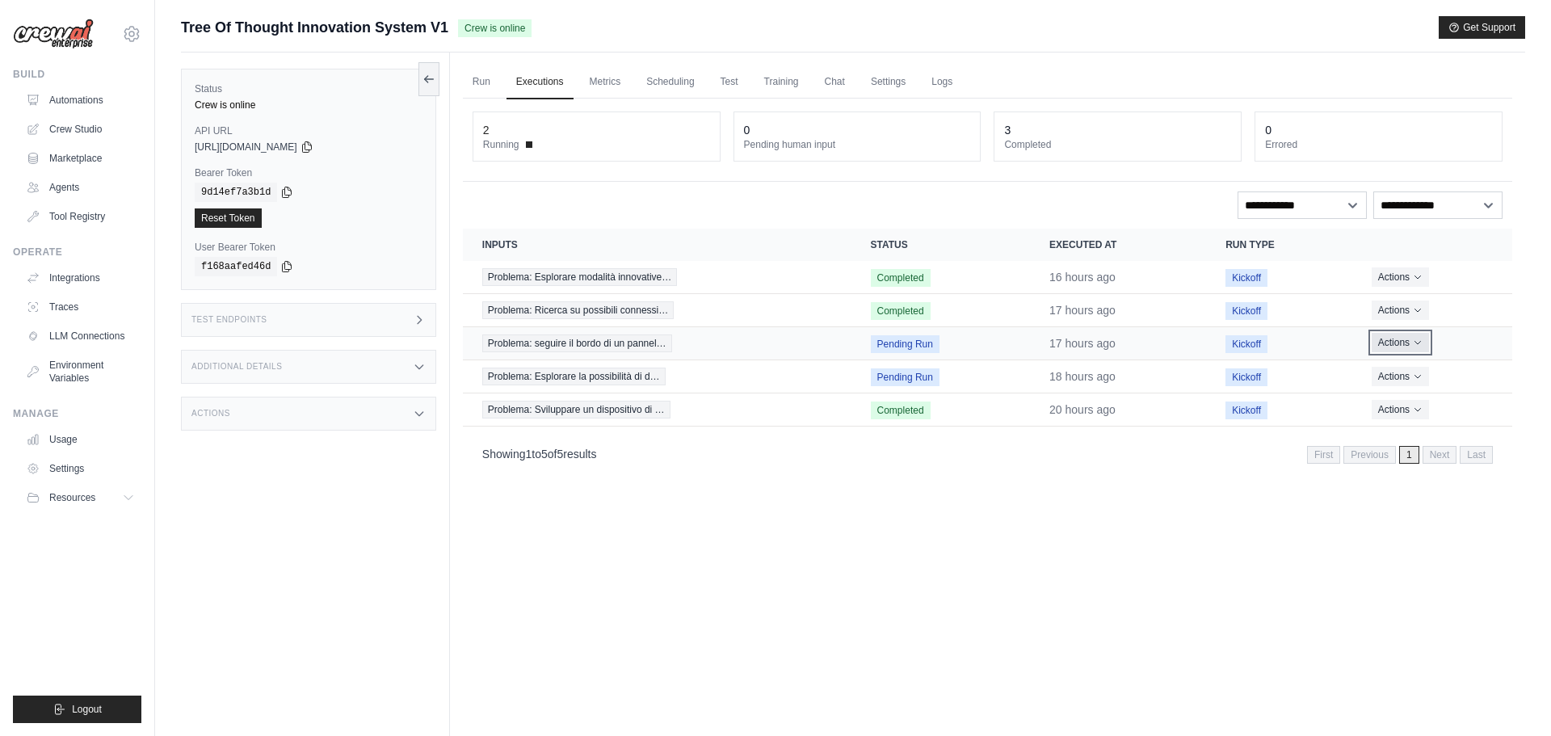
click at [1423, 346] on icon "Actions for execution" at bounding box center [1418, 343] width 10 height 10
click at [1419, 376] on link "View Details" at bounding box center [1441, 373] width 103 height 26
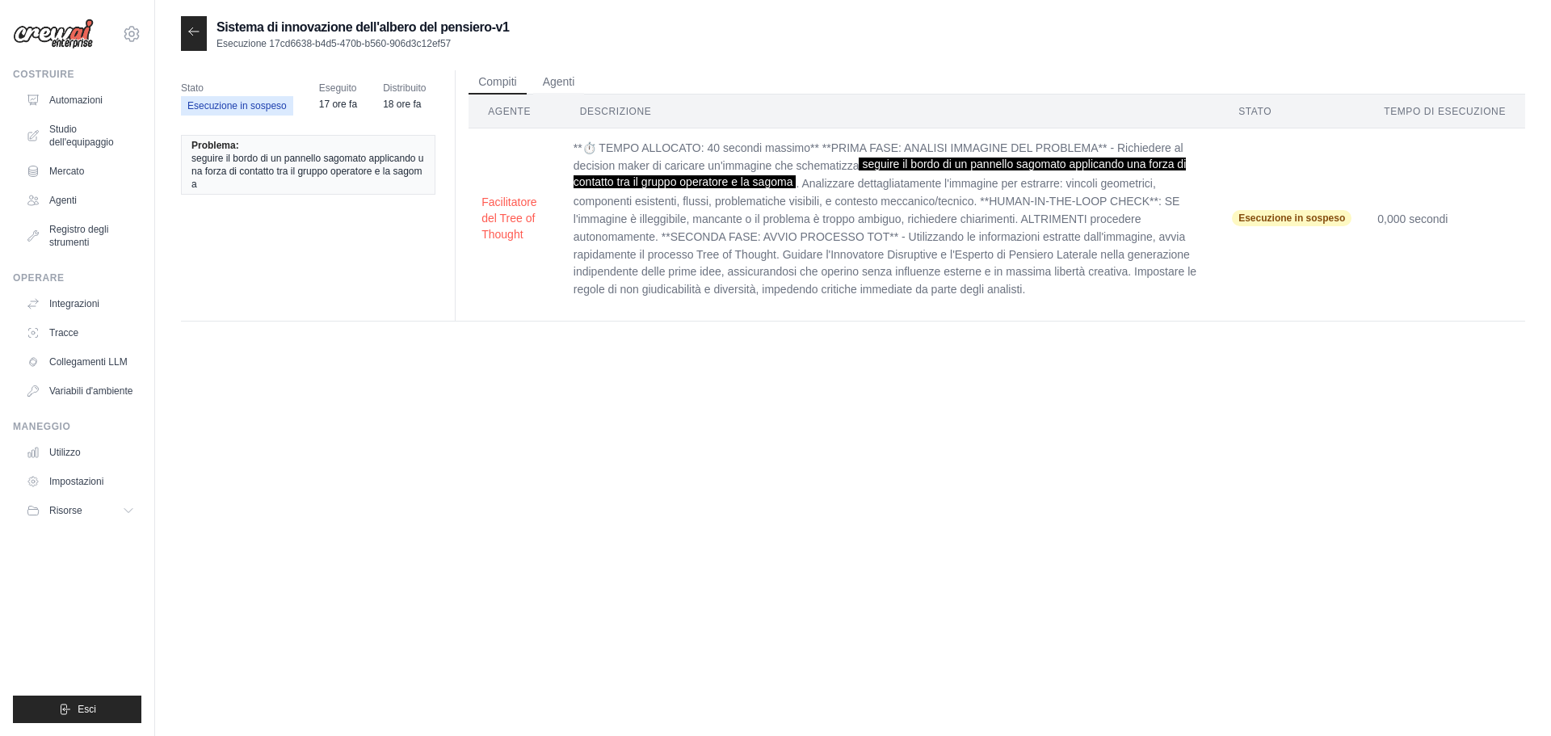
click at [201, 40] on div at bounding box center [194, 33] width 26 height 35
click at [193, 34] on icon at bounding box center [193, 31] width 13 height 13
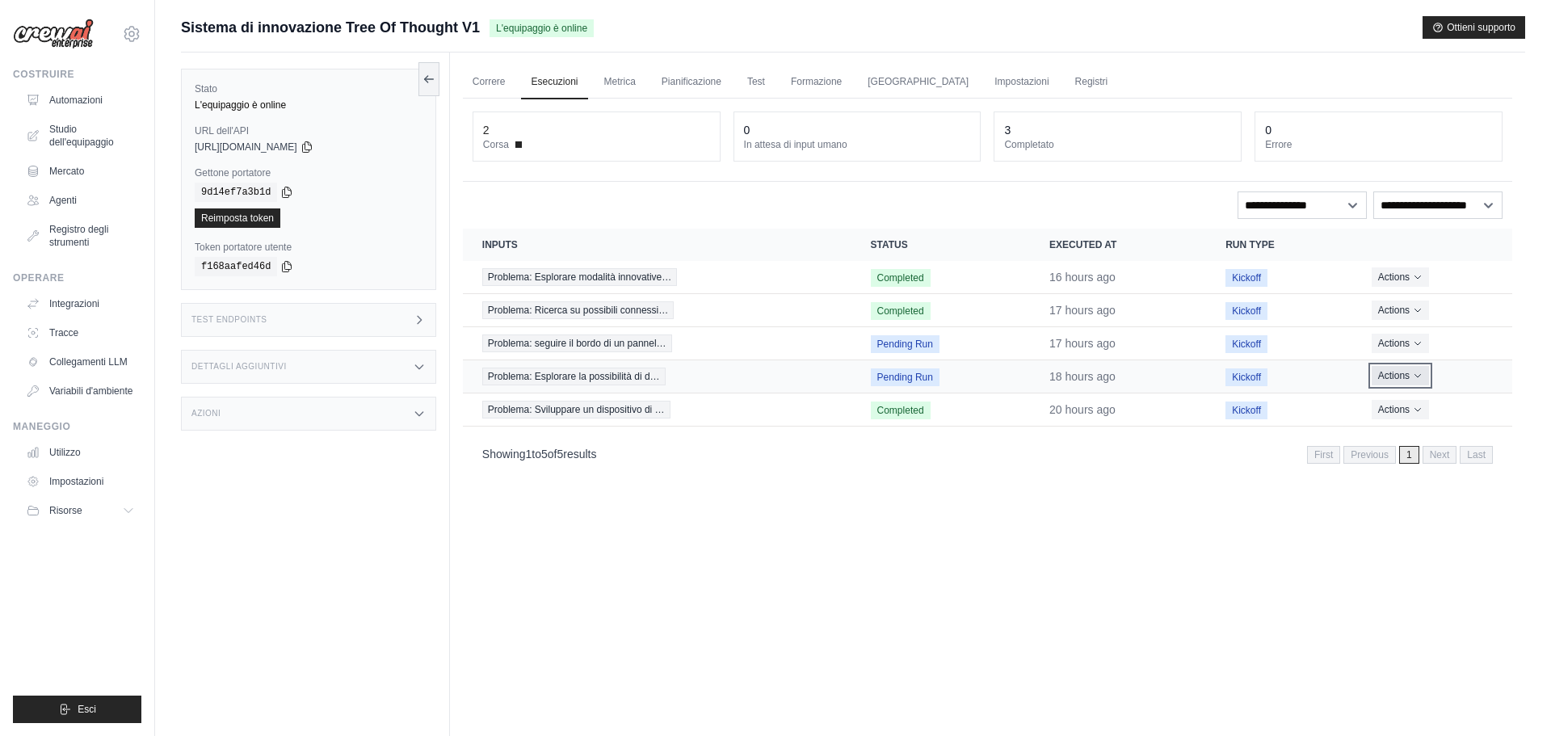
click at [1423, 372] on icon "Actions for execution" at bounding box center [1418, 376] width 10 height 10
click at [1414, 536] on div "Correre Esecuzioni [GEOGRAPHIC_DATA] Pianificazione Test Formazione [GEOGRAPHIC…" at bounding box center [987, 421] width 1075 height 736
click at [1352, 200] on select "**********" at bounding box center [1302, 204] width 129 height 27
click at [1459, 193] on select "**********" at bounding box center [1437, 204] width 129 height 27
click at [1416, 554] on div "Correre Esecuzioni [GEOGRAPHIC_DATA] Pianificazione Test Formazione [GEOGRAPHIC…" at bounding box center [987, 421] width 1075 height 736
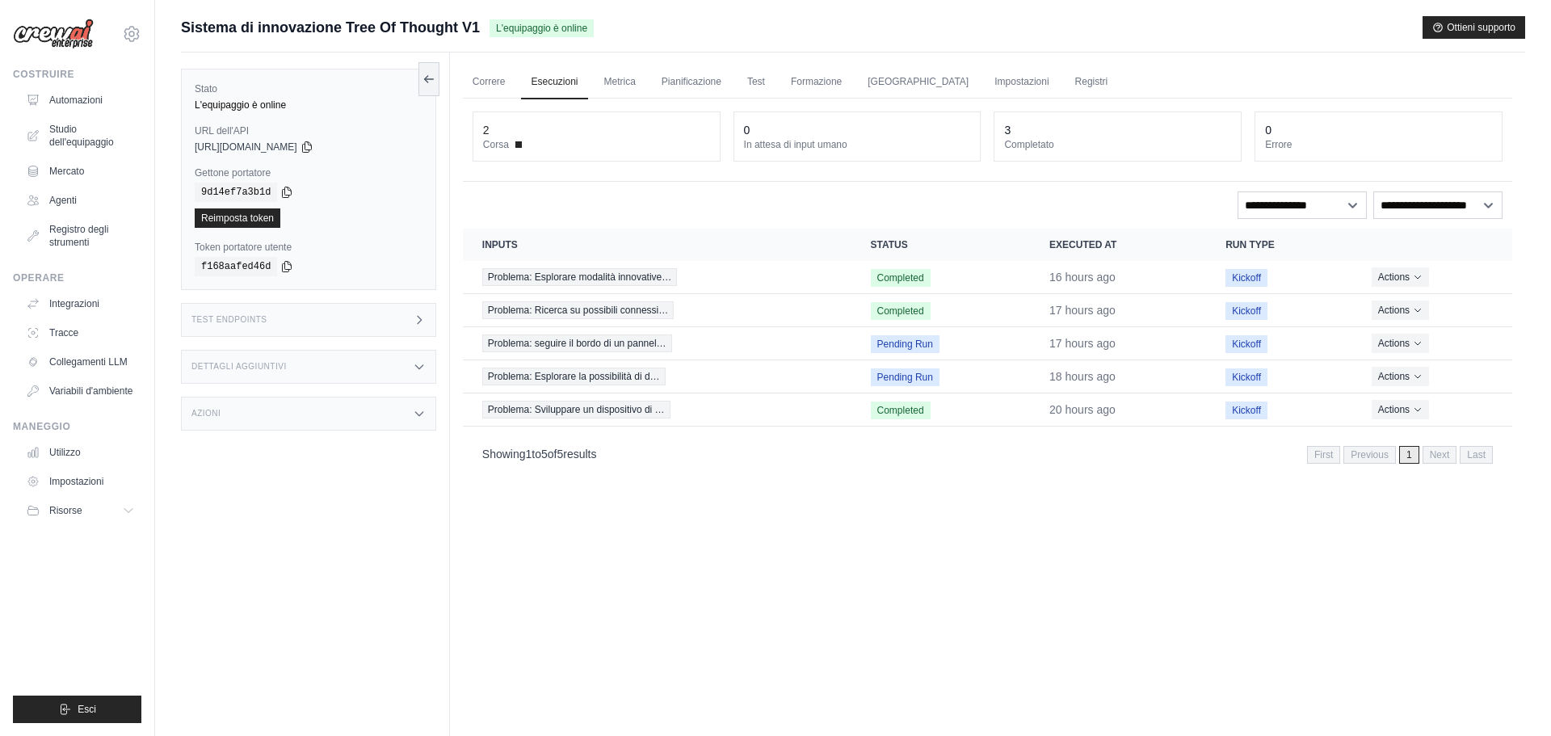
click at [523, 146] on dt "Corsa" at bounding box center [596, 144] width 227 height 13
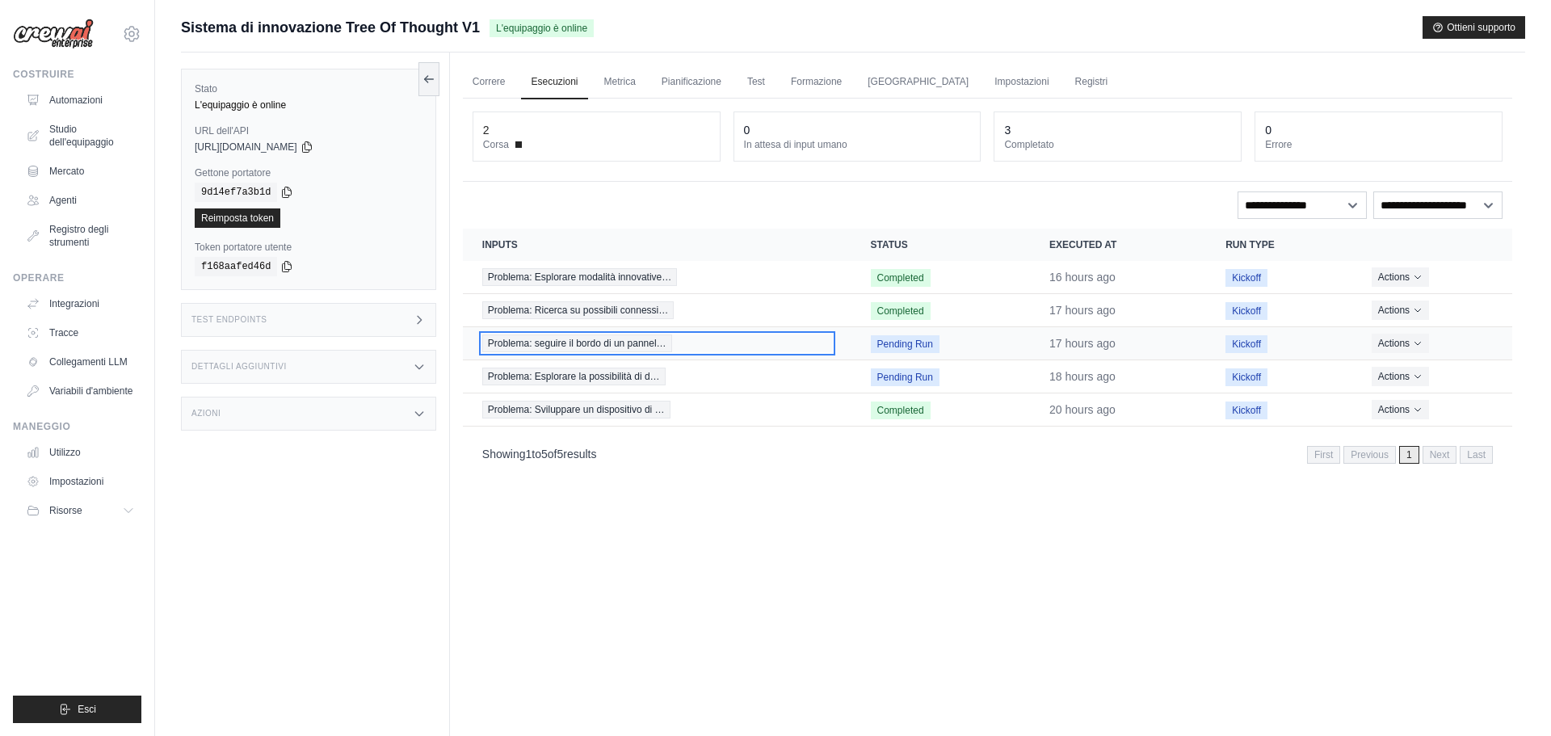
click at [593, 351] on span "Problema: seguire il bordo di un pannel…" at bounding box center [577, 343] width 190 height 18
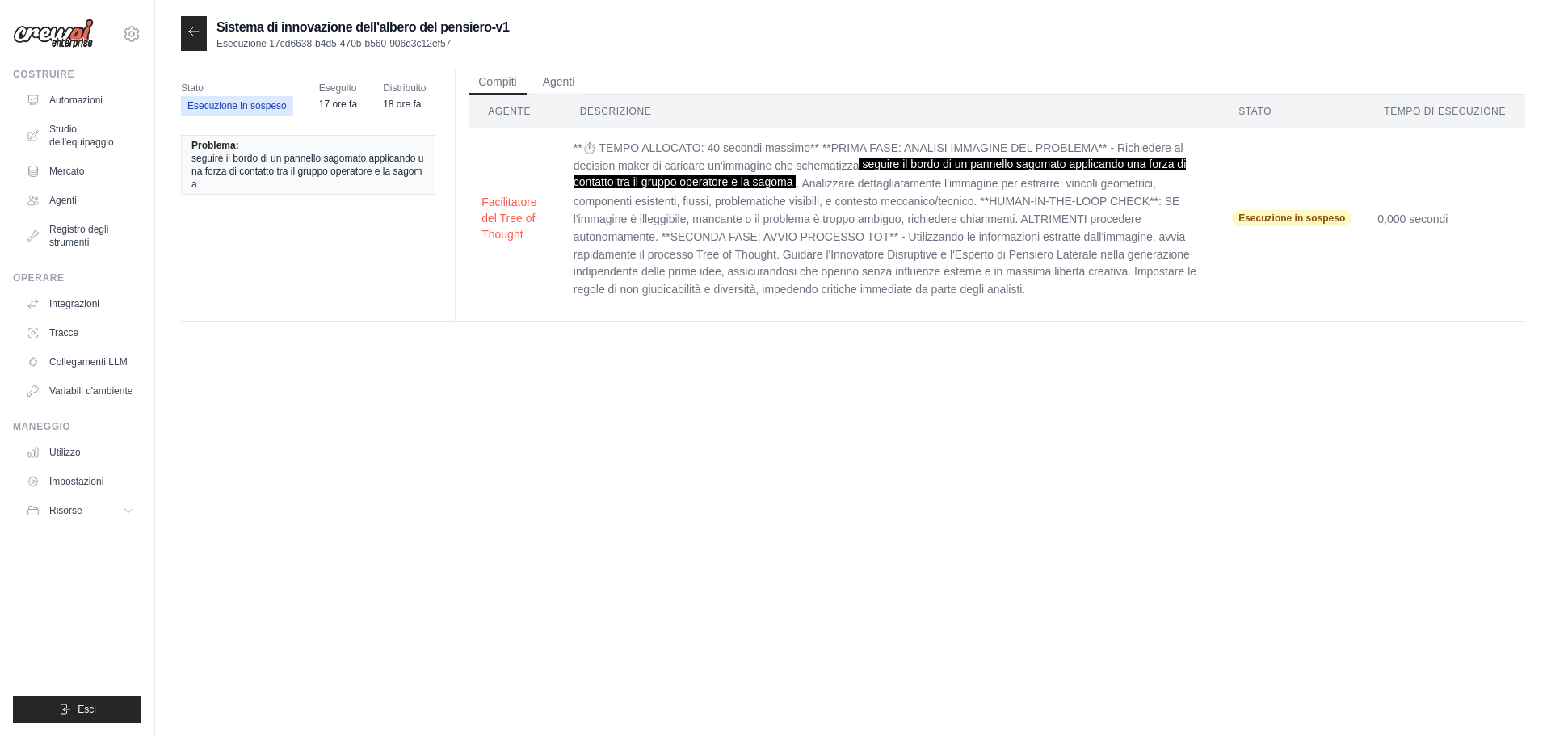
click at [1321, 216] on font "Esecuzione in sospeso" at bounding box center [1292, 217] width 107 height 11
click at [688, 401] on div "Sistema di innovazione dell'albero del pensiero-v1 Esecuzione 17cd6638-b4d5-470…" at bounding box center [853, 384] width 1344 height 736
click at [91, 107] on link "Automazioni" at bounding box center [82, 100] width 122 height 26
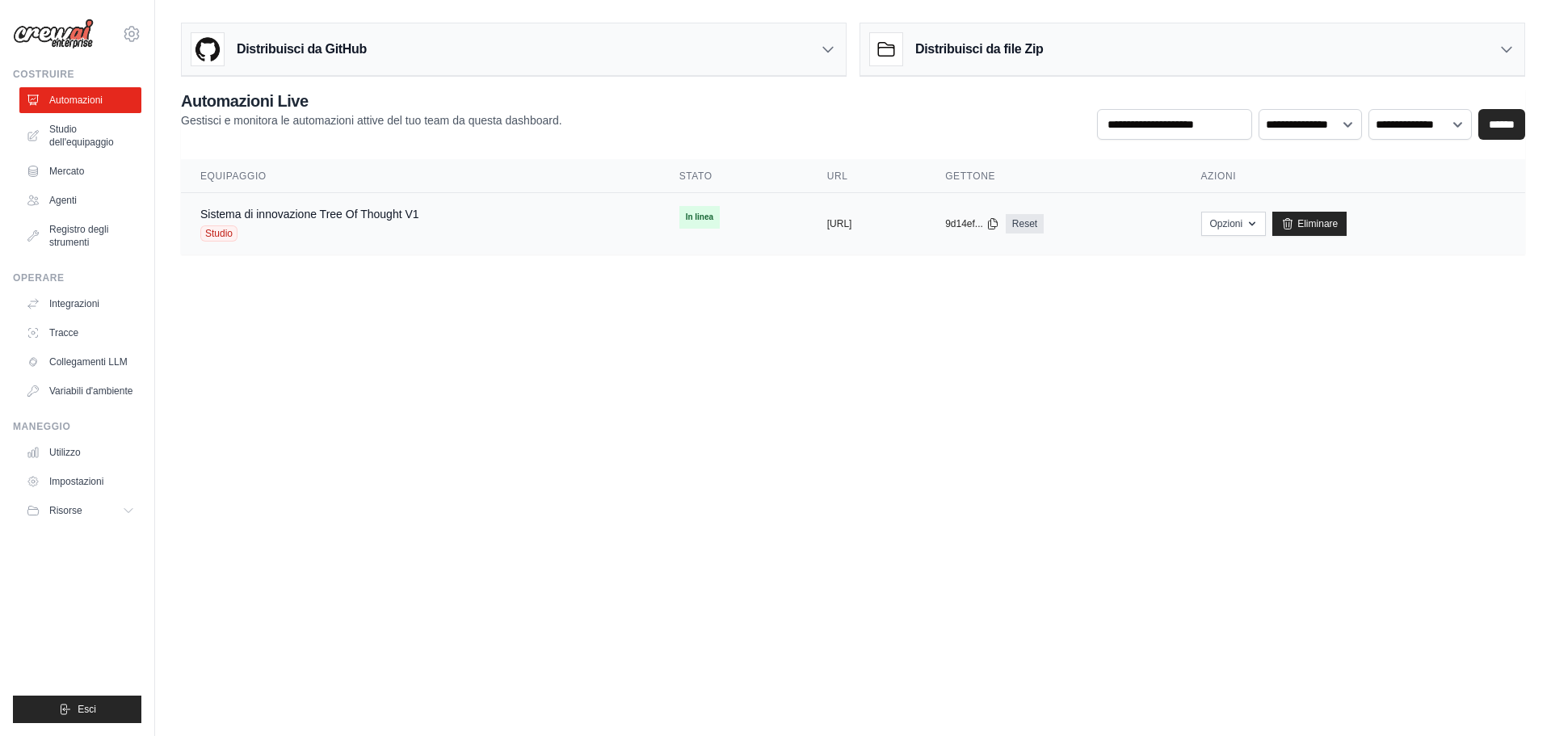
click at [502, 204] on td "Sistema di innovazione Tree Of Thought V1 Studio" at bounding box center [420, 224] width 479 height 62
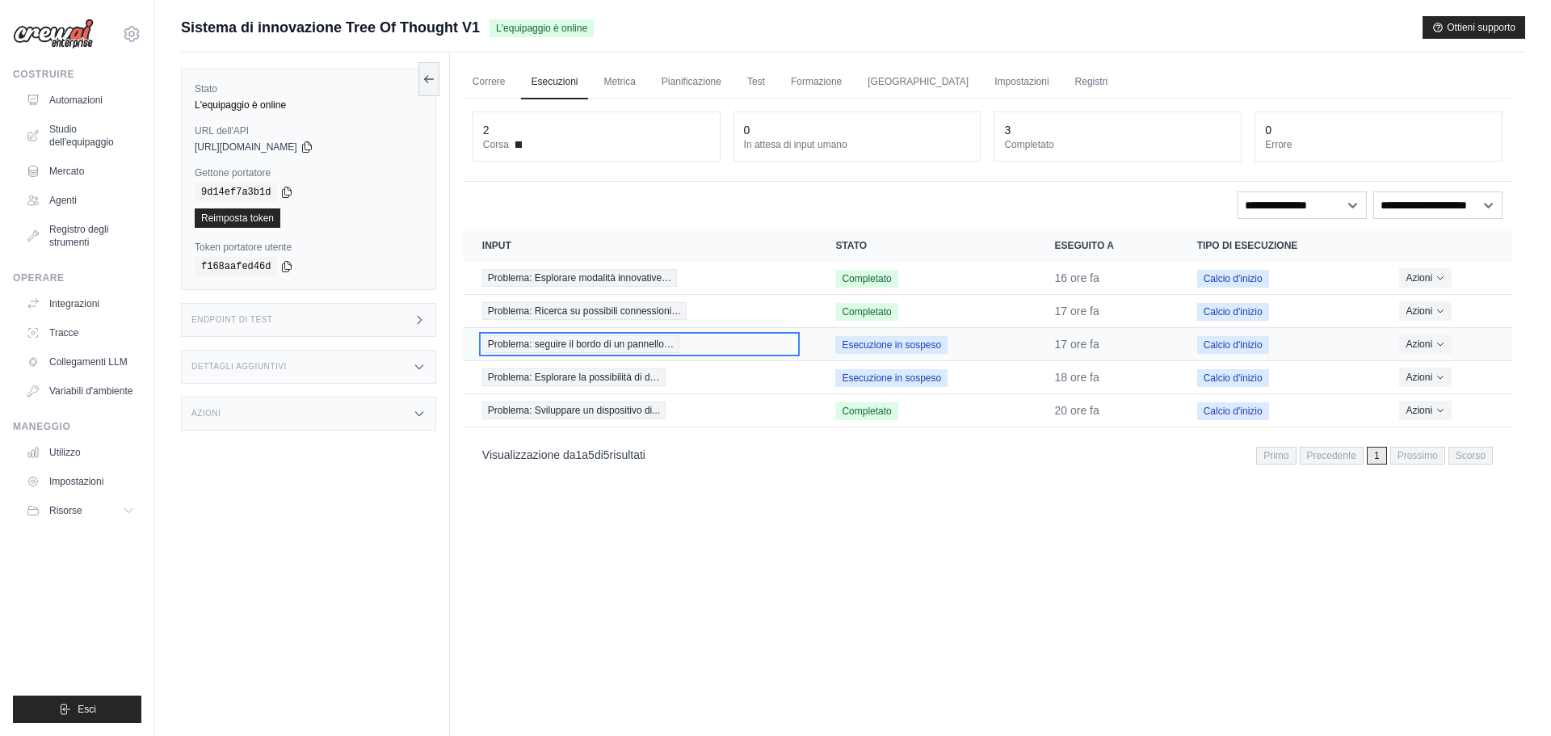
click at [646, 343] on font "Problema: seguire il bordo di un pannello…" at bounding box center [581, 344] width 186 height 11
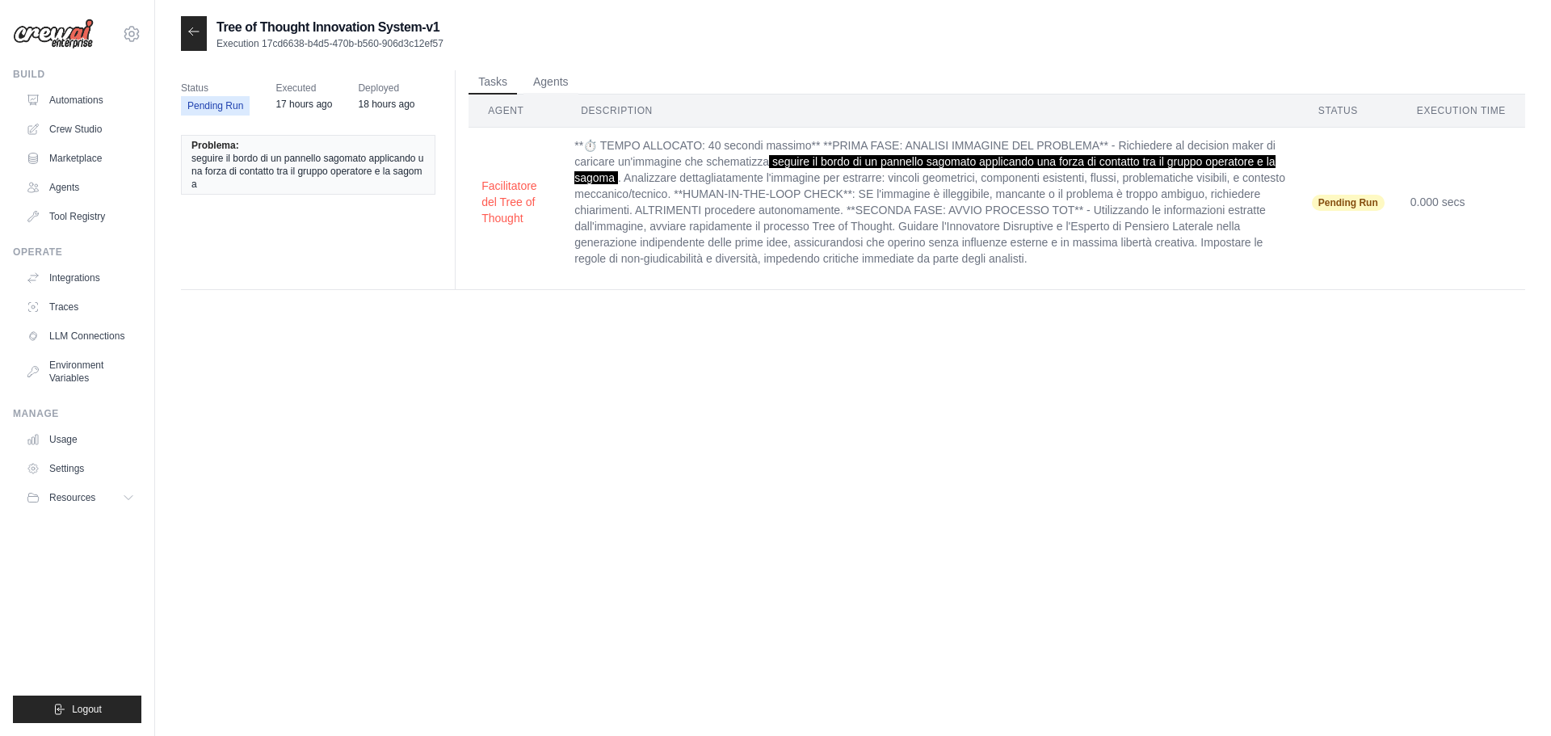
click at [203, 35] on div at bounding box center [194, 33] width 26 height 35
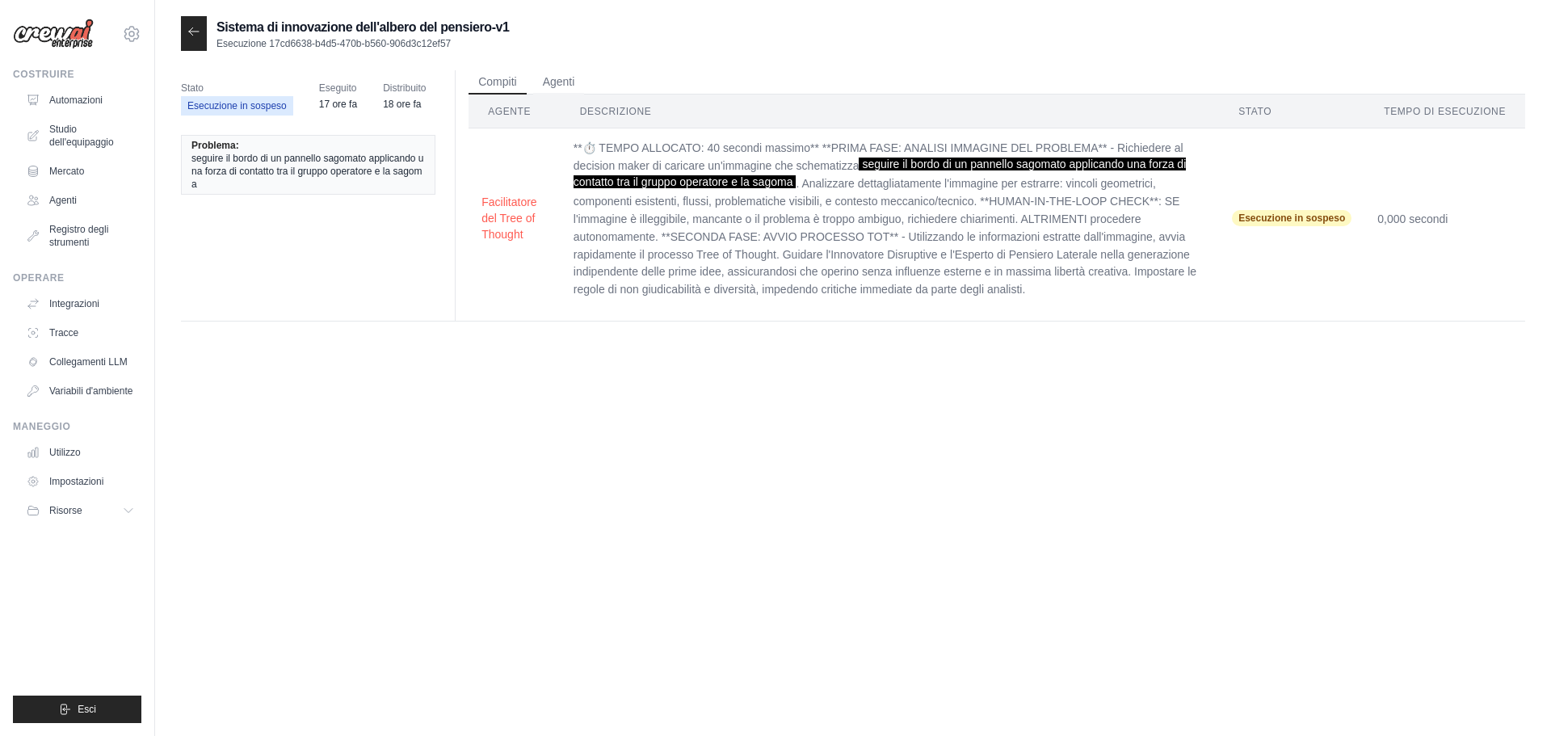
click at [191, 40] on div at bounding box center [194, 33] width 26 height 35
click at [194, 36] on icon at bounding box center [193, 31] width 13 height 13
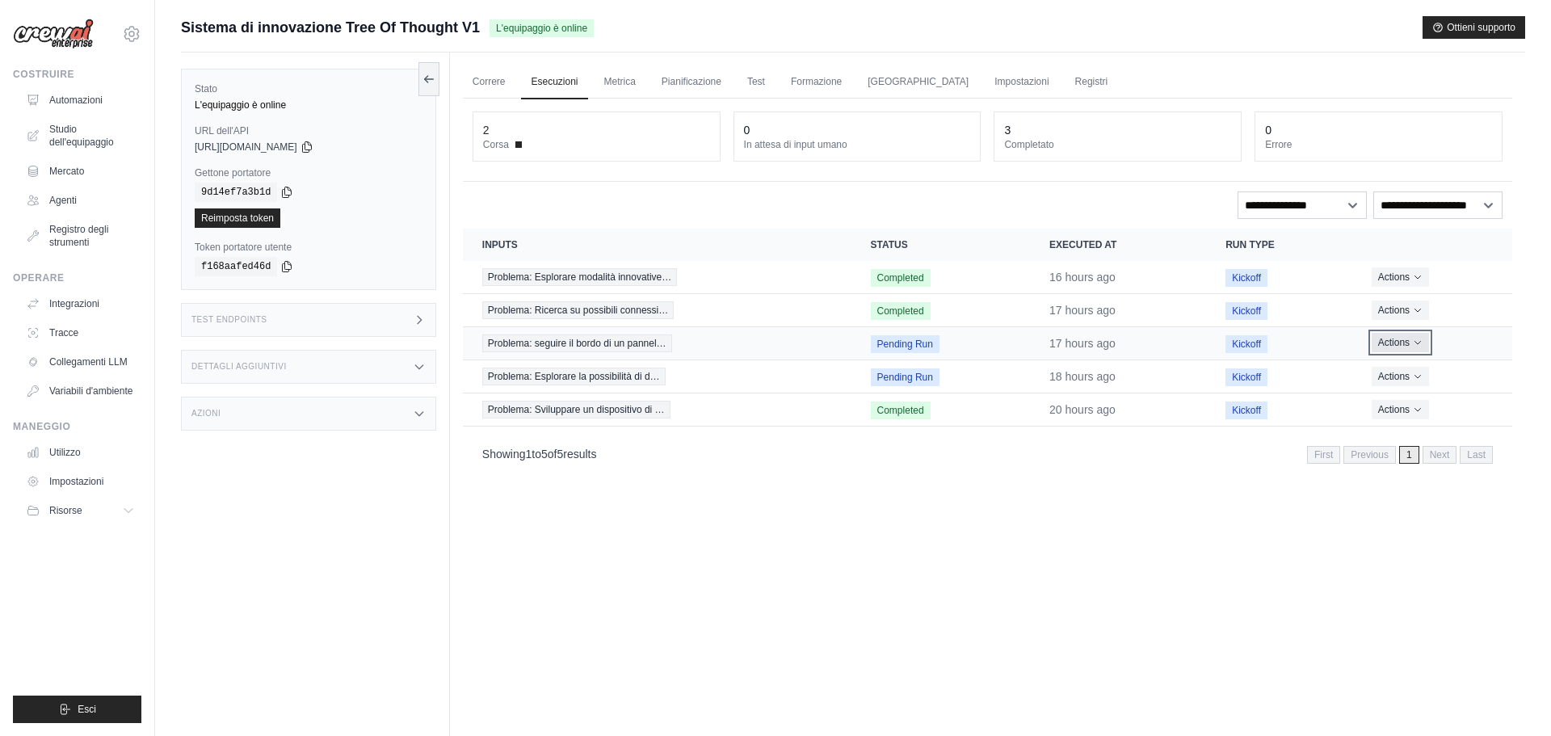
click at [1415, 350] on button "Actions" at bounding box center [1400, 342] width 57 height 19
click at [747, 485] on div "Correre Esecuzioni [GEOGRAPHIC_DATA] Pianificazione Test Formazione [GEOGRAPHIC…" at bounding box center [987, 421] width 1075 height 736
click at [1357, 204] on select "**********" at bounding box center [1302, 204] width 129 height 27
